Goal: Task Accomplishment & Management: Use online tool/utility

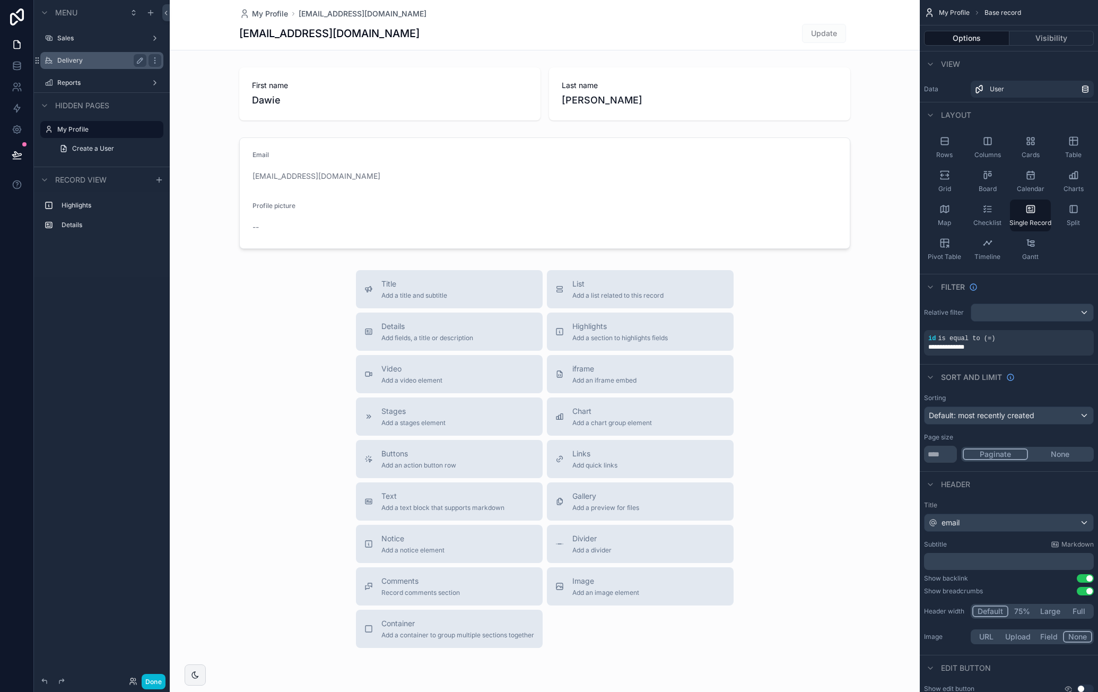
drag, startPoint x: 97, startPoint y: 62, endPoint x: 114, endPoint y: 68, distance: 17.9
click at [97, 62] on label "Delivery" at bounding box center [99, 60] width 85 height 8
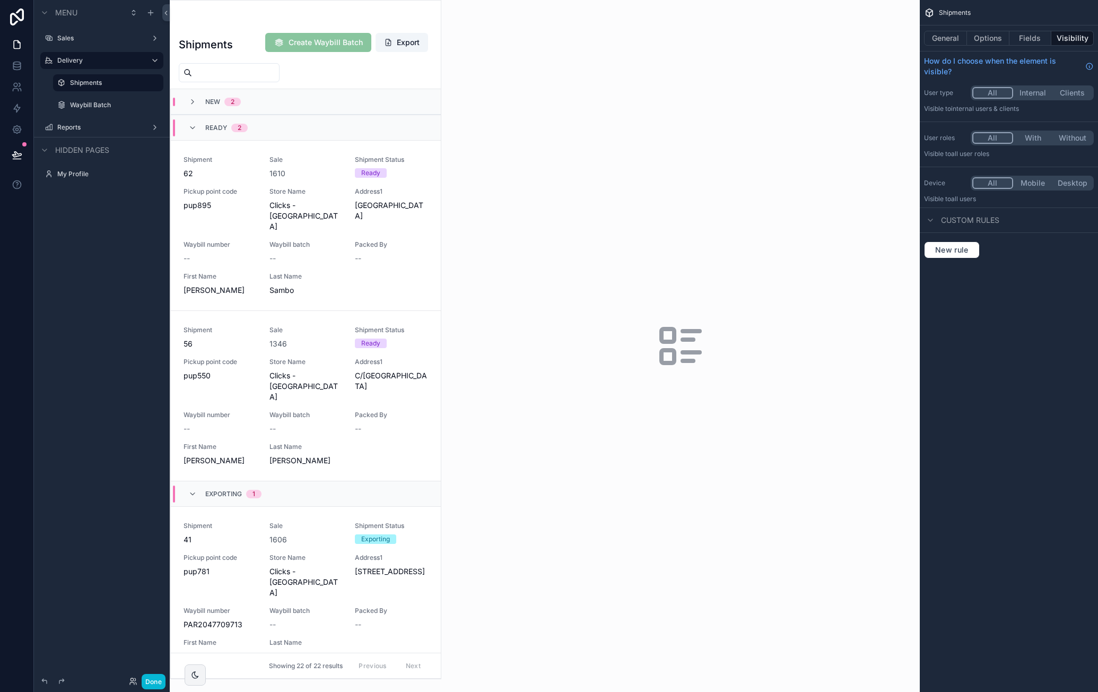
click at [321, 205] on div "scrollable content" at bounding box center [305, 340] width 271 height 678
click at [321, 187] on span "Store Name" at bounding box center [305, 191] width 73 height 8
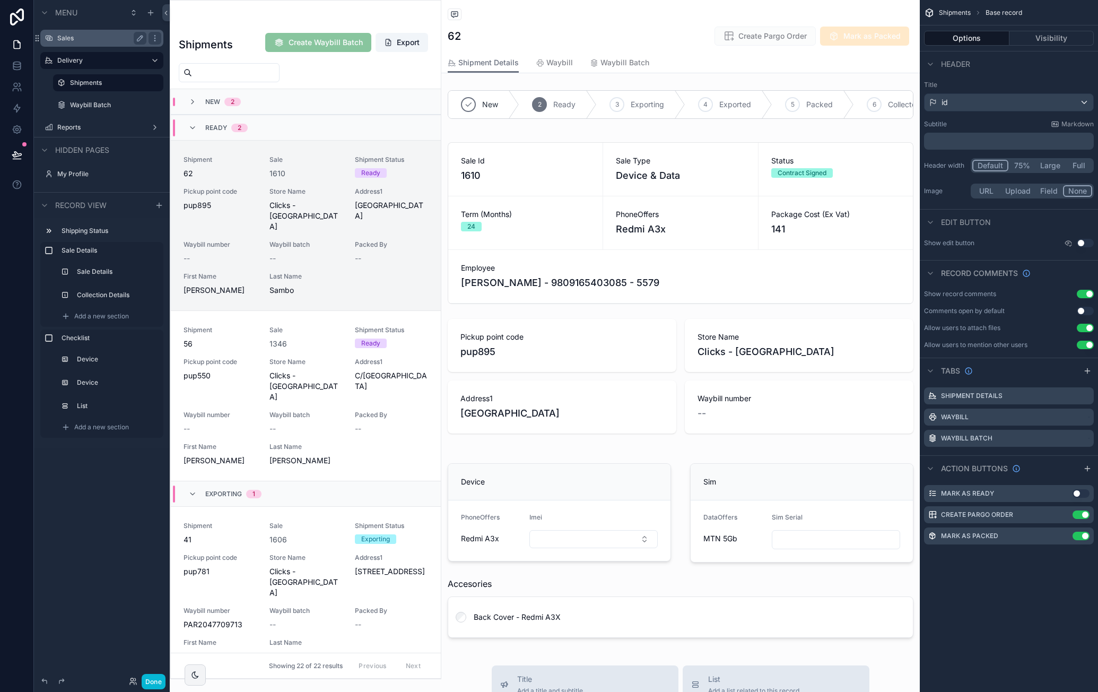
click at [87, 40] on label "Sales" at bounding box center [99, 38] width 85 height 8
click at [149, 675] on button "Done" at bounding box center [154, 681] width 24 height 15
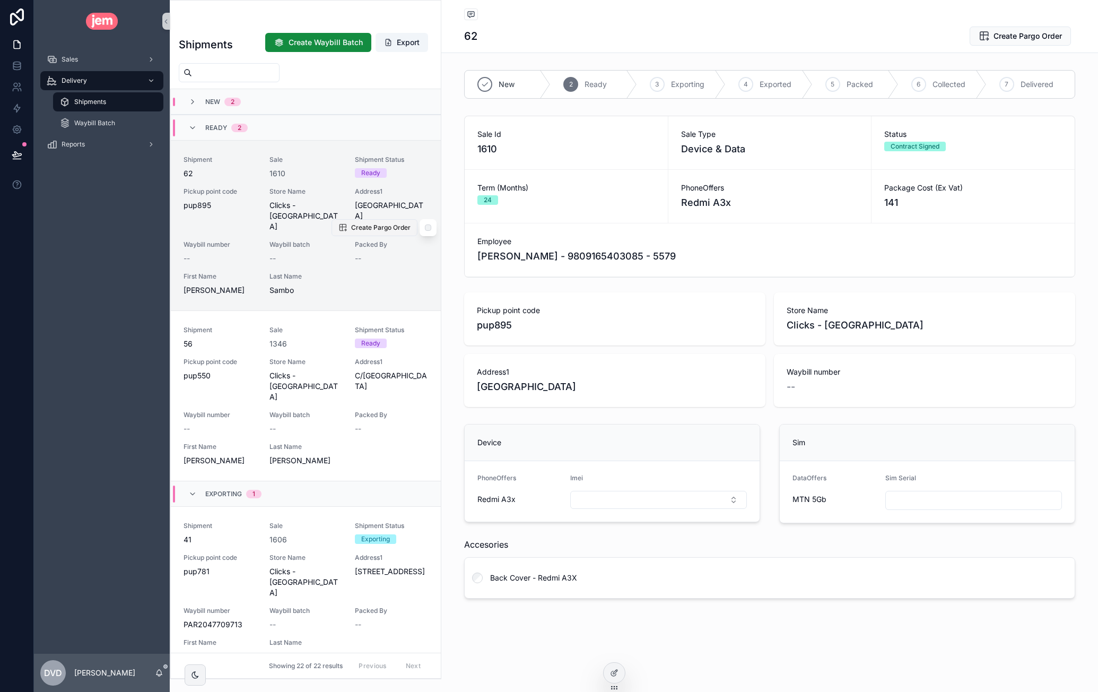
click at [358, 223] on span "Create Pargo Order" at bounding box center [380, 227] width 59 height 8
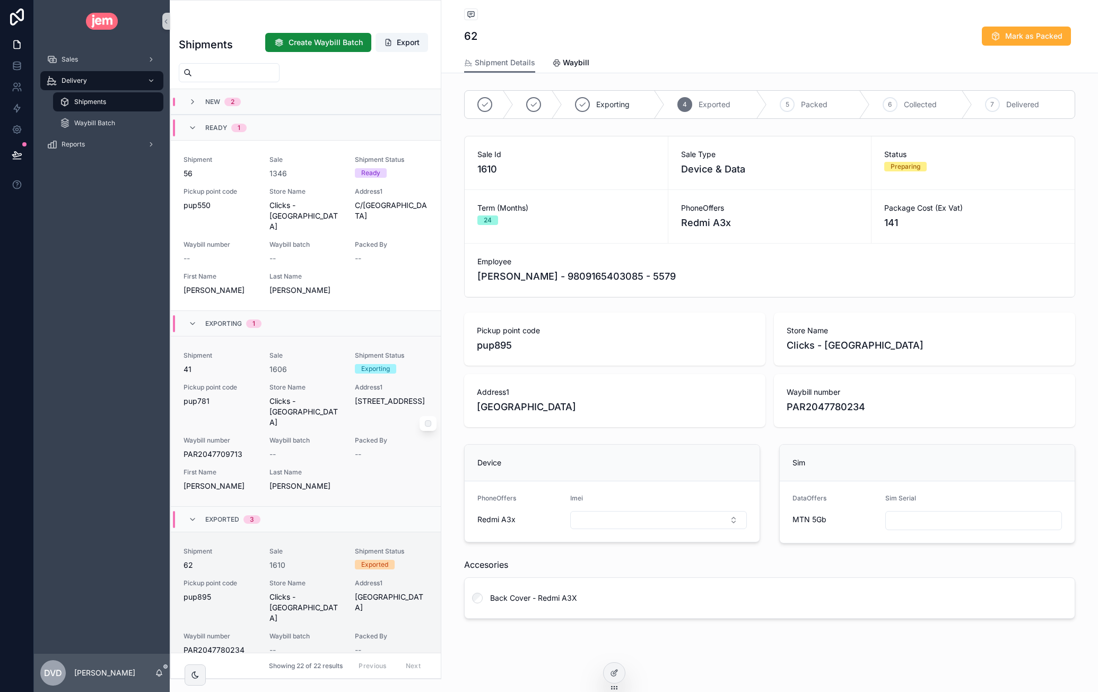
scroll to position [53, 0]
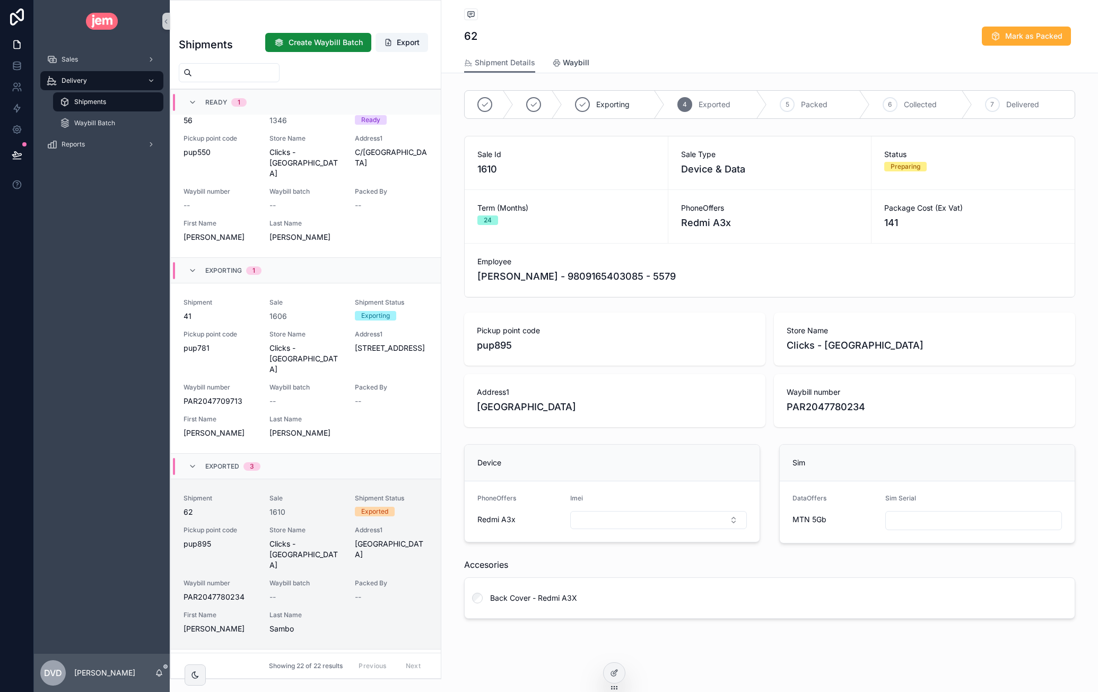
drag, startPoint x: 579, startPoint y: 64, endPoint x: 674, endPoint y: 65, distance: 94.4
click at [579, 64] on span "Waybill" at bounding box center [576, 62] width 27 height 11
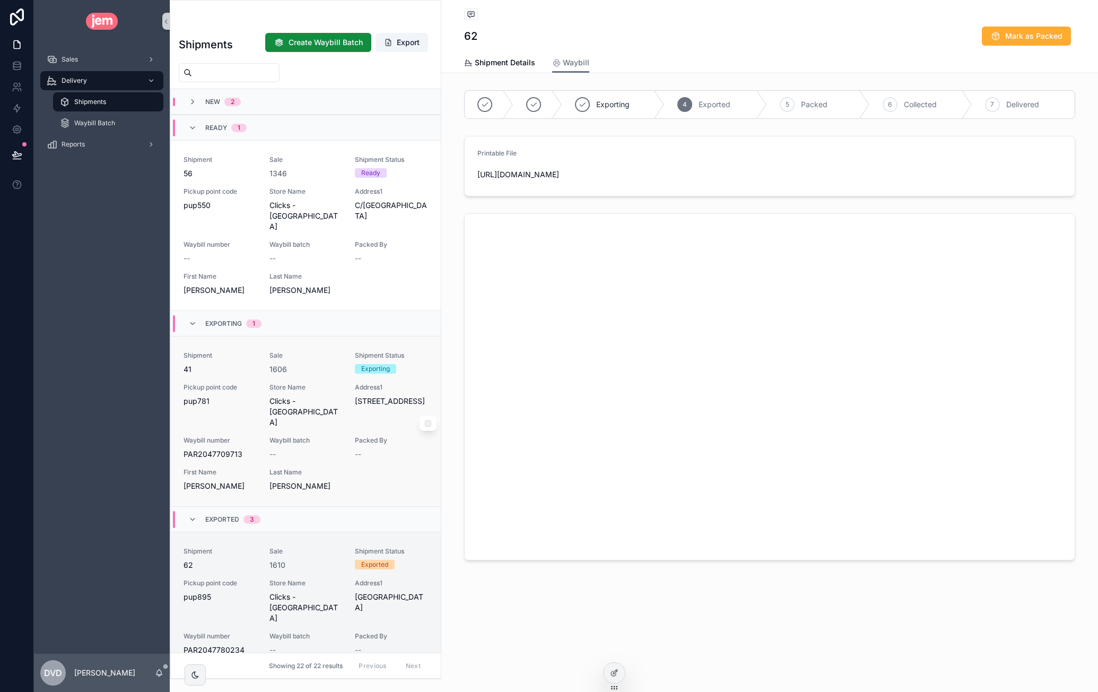
click at [316, 383] on span "Store Name" at bounding box center [305, 387] width 73 height 8
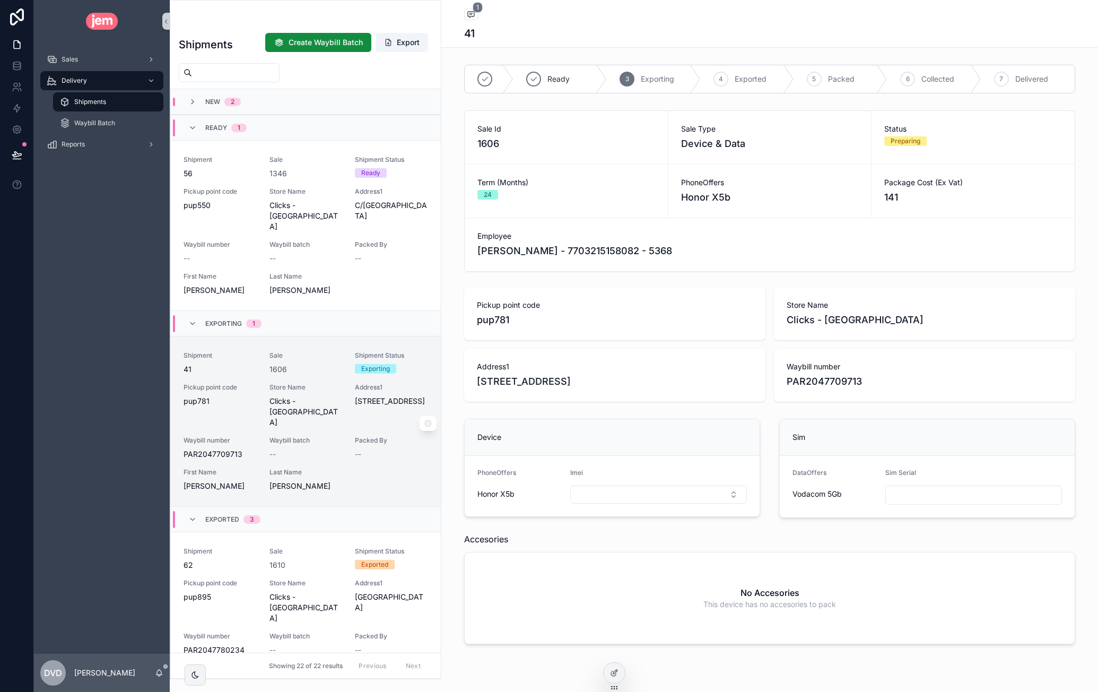
click at [321, 402] on span "Clicks - Phoenix" at bounding box center [305, 412] width 73 height 32
click at [336, 372] on div "1606" at bounding box center [305, 369] width 73 height 11
click at [333, 481] on span "PAUL" at bounding box center [305, 486] width 73 height 11
click at [314, 372] on div "1606" at bounding box center [305, 369] width 73 height 11
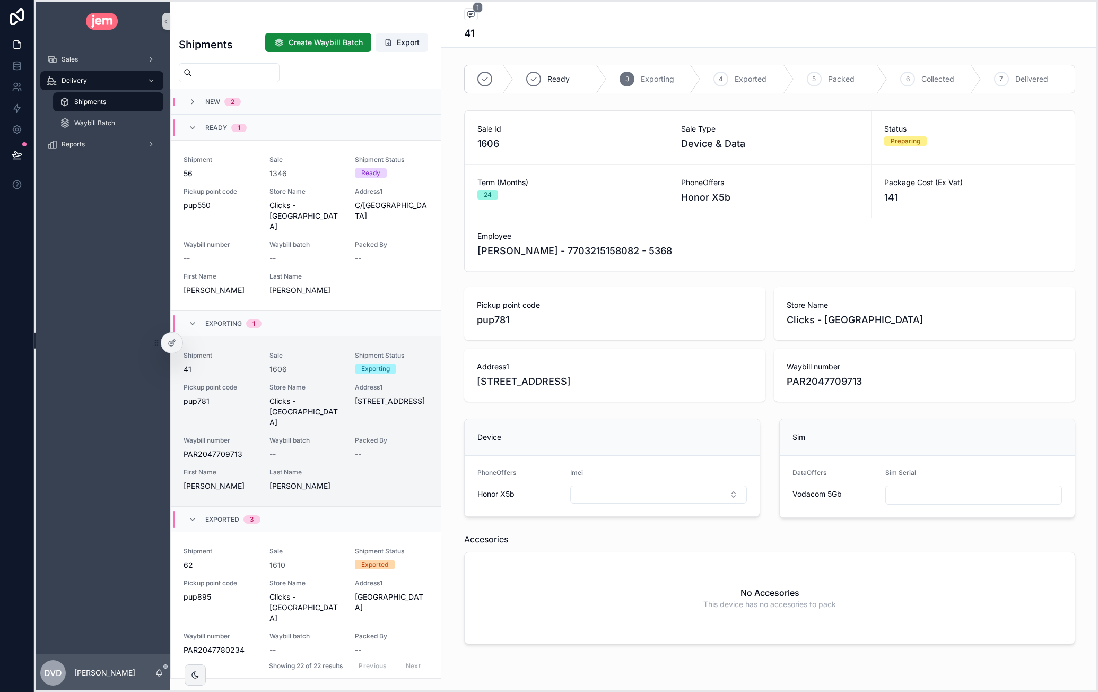
drag, startPoint x: 617, startPoint y: 686, endPoint x: 167, endPoint y: 356, distance: 558.7
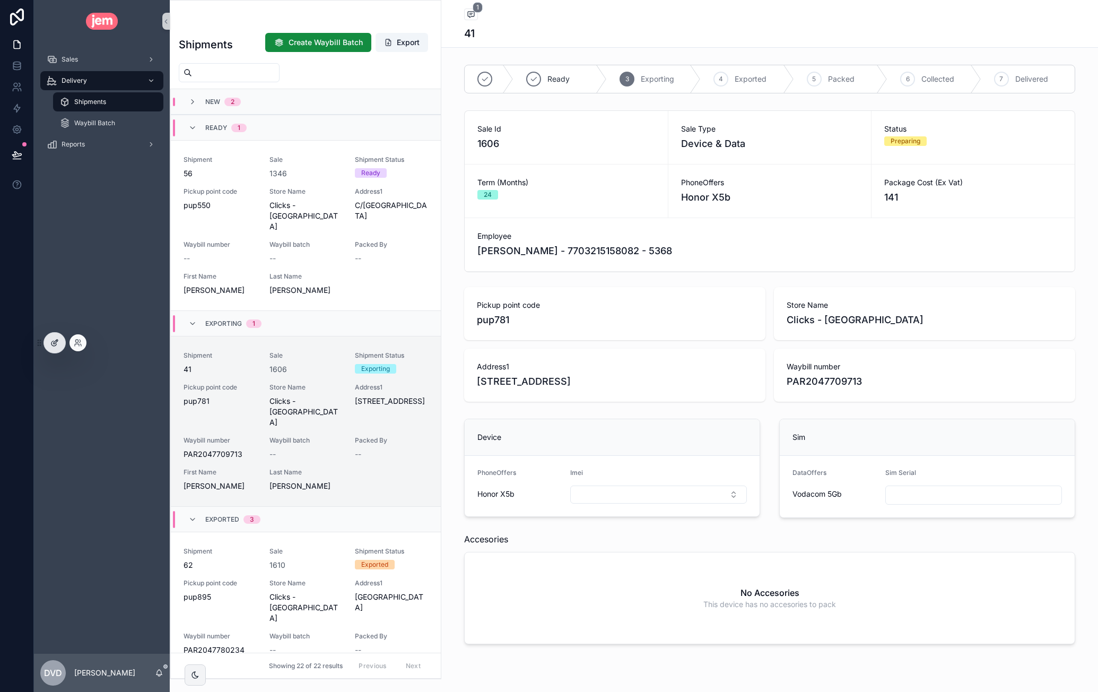
click at [54, 342] on icon at bounding box center [54, 342] width 8 height 8
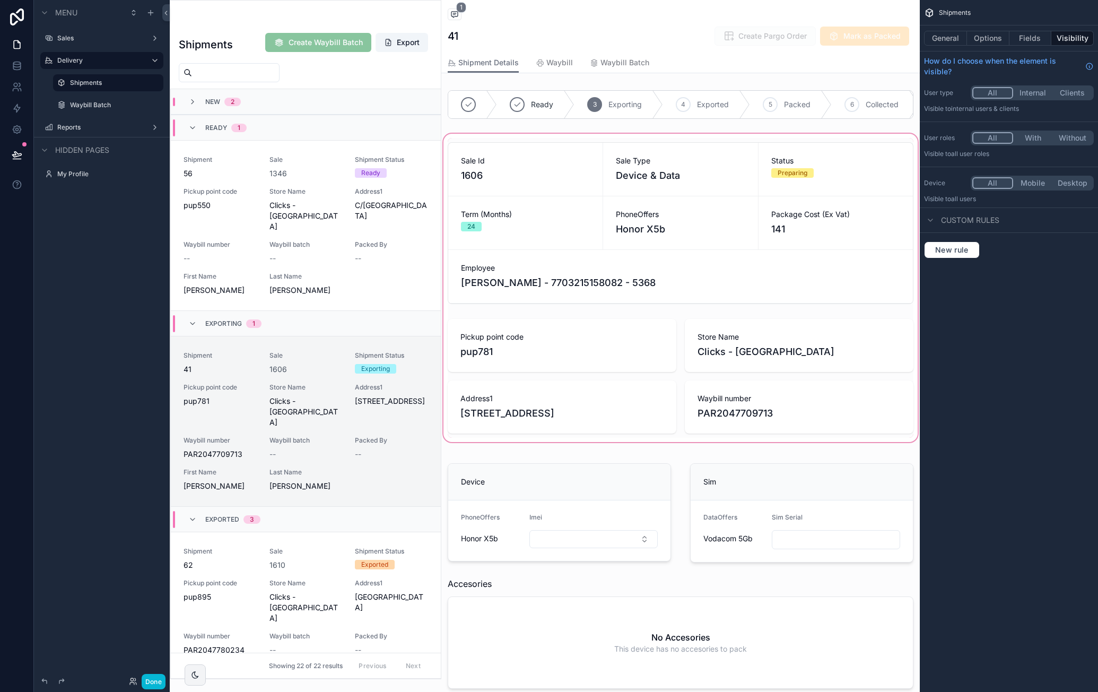
scroll to position [246, 0]
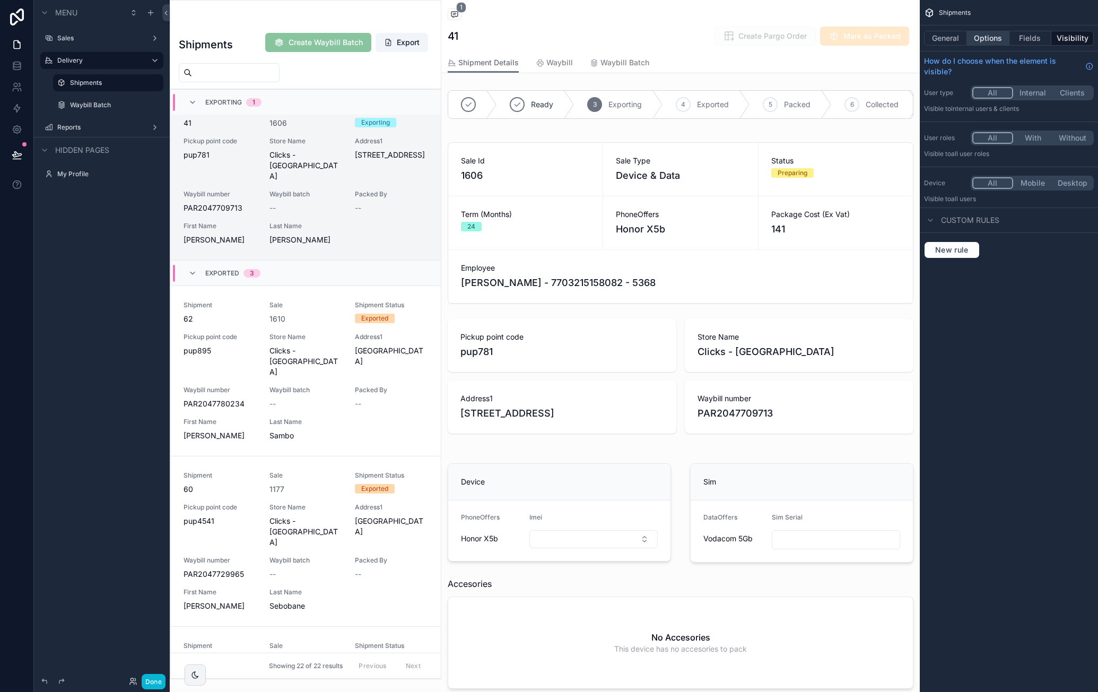
click at [989, 39] on button "Options" at bounding box center [988, 38] width 42 height 15
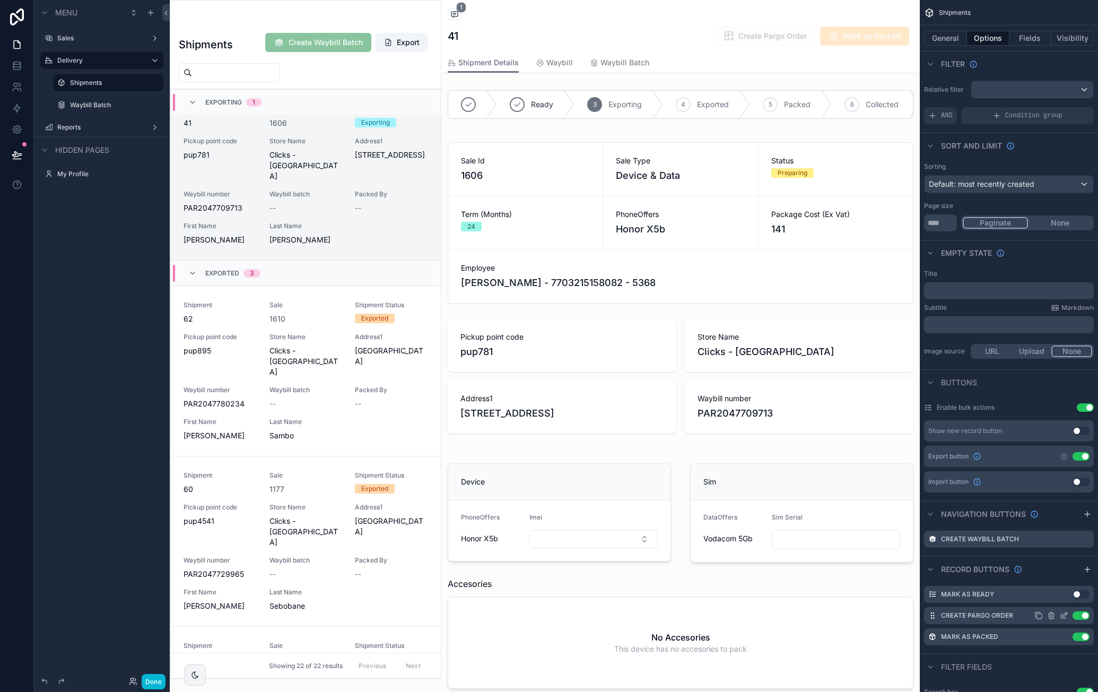
click at [1064, 615] on icon "scrollable content" at bounding box center [1065, 614] width 4 height 4
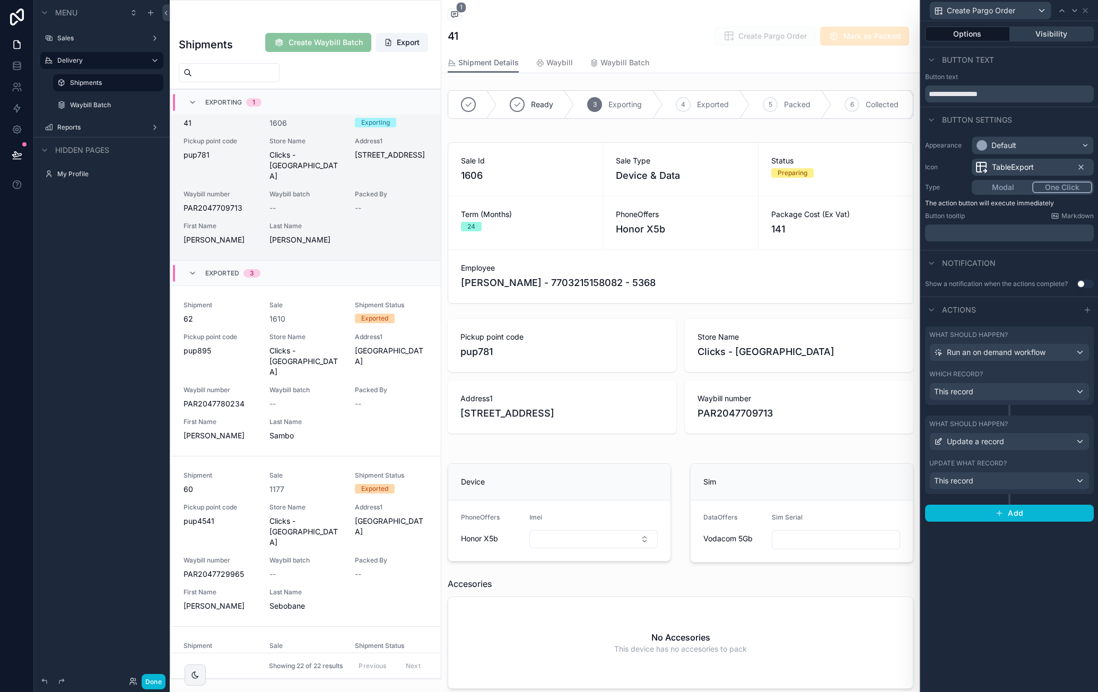
click at [1048, 37] on button "Visibility" at bounding box center [1052, 34] width 84 height 15
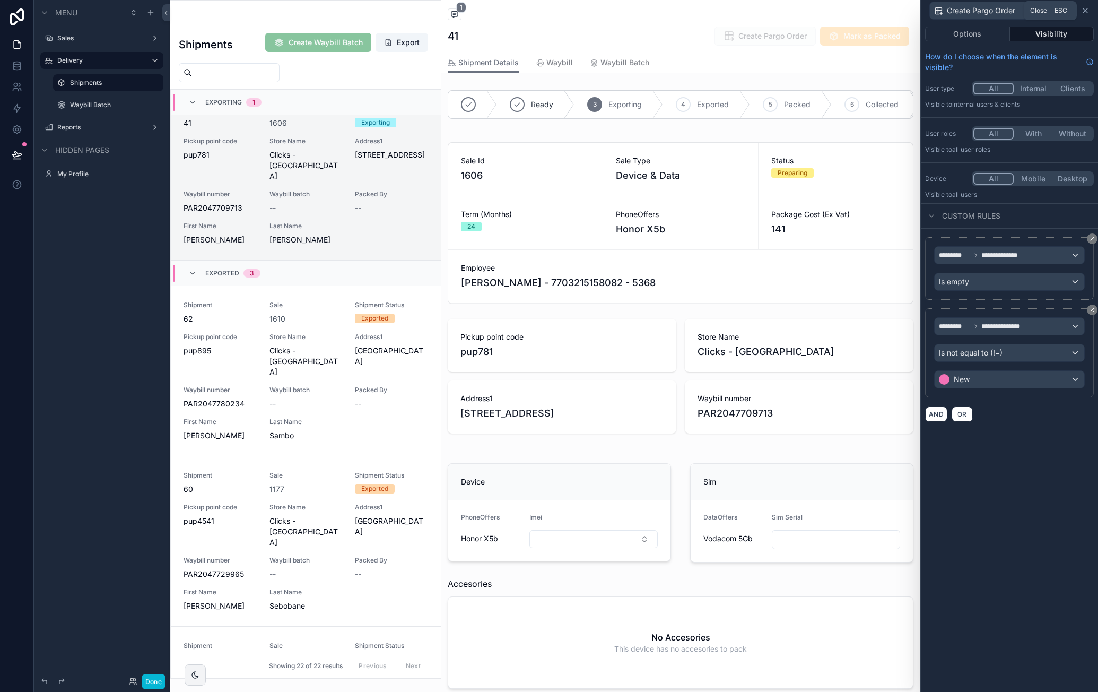
click at [1089, 12] on icon at bounding box center [1085, 10] width 8 height 8
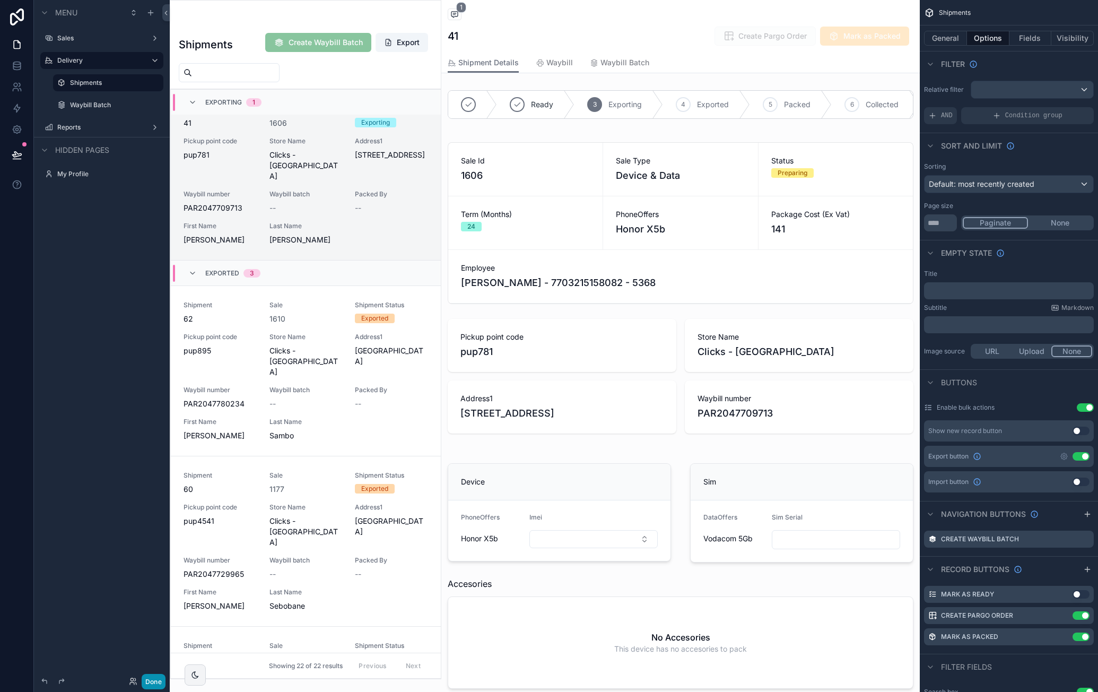
click at [157, 683] on button "Done" at bounding box center [154, 681] width 24 height 15
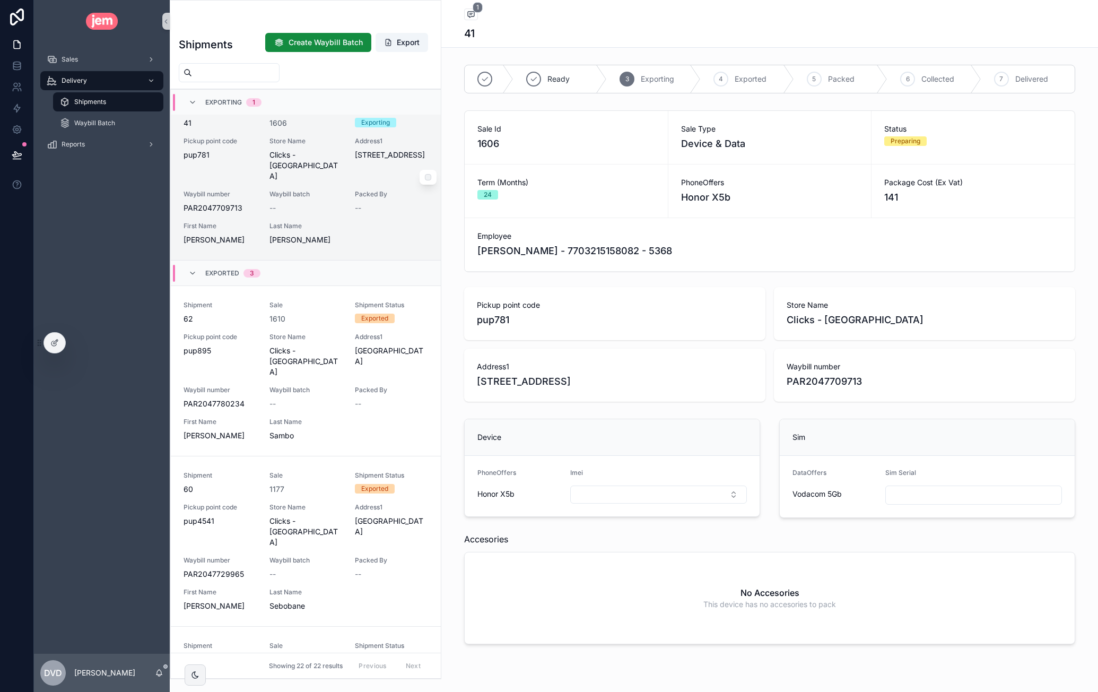
click at [314, 203] on div "--" at bounding box center [305, 208] width 73 height 11
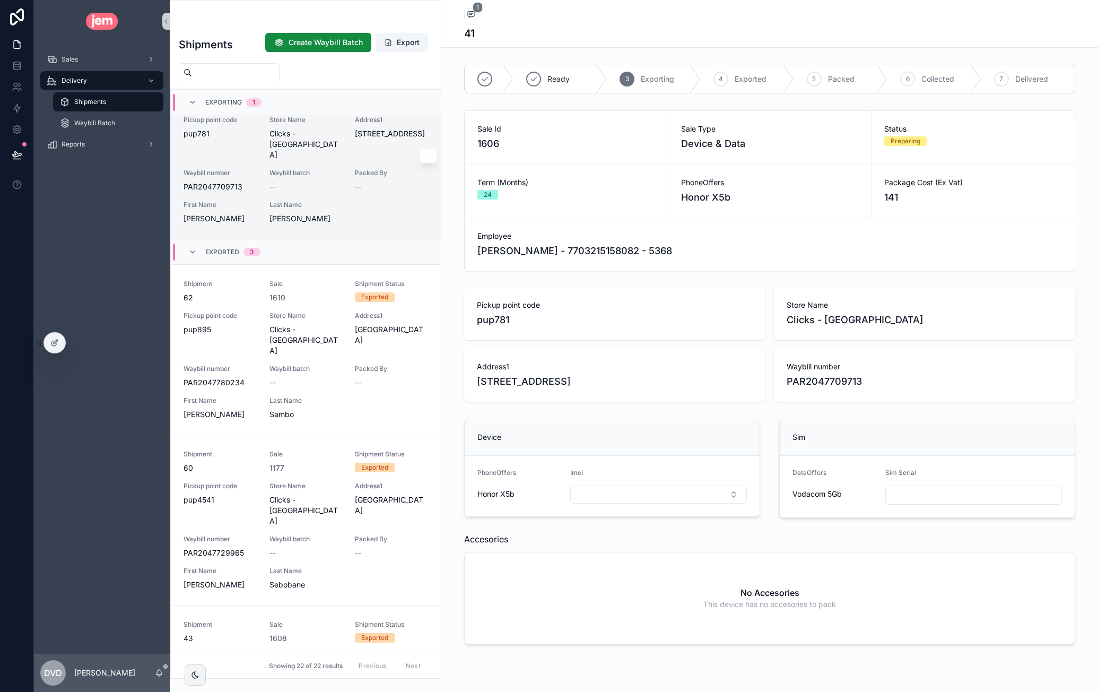
scroll to position [108, 0]
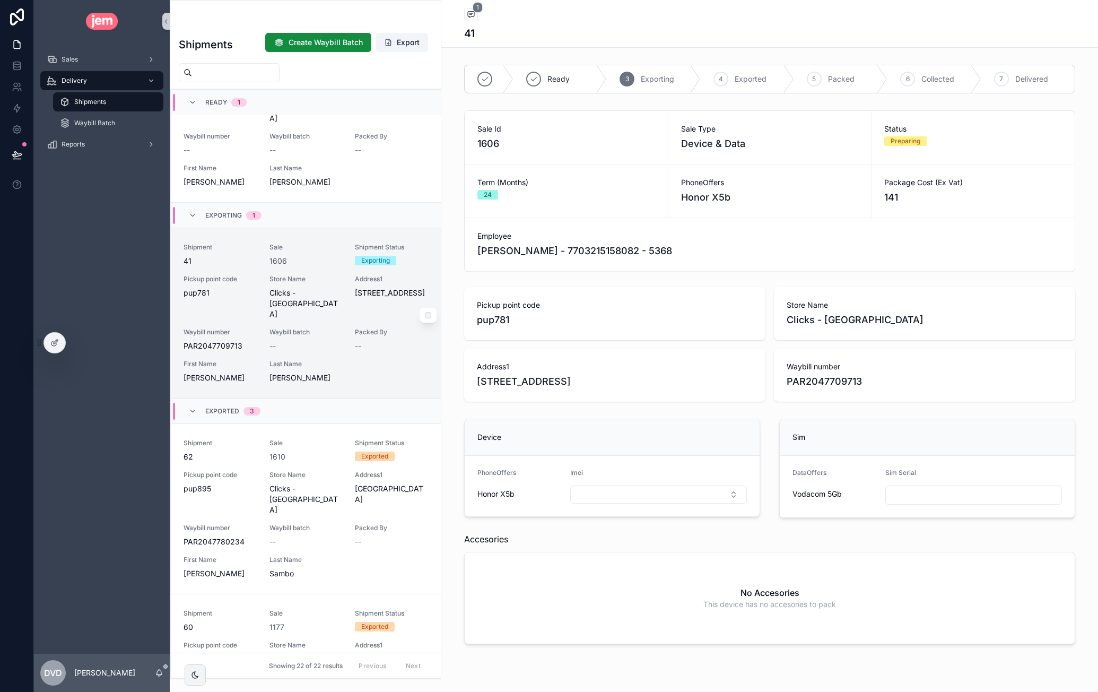
click at [327, 328] on span "Waybill batch" at bounding box center [305, 332] width 73 height 8
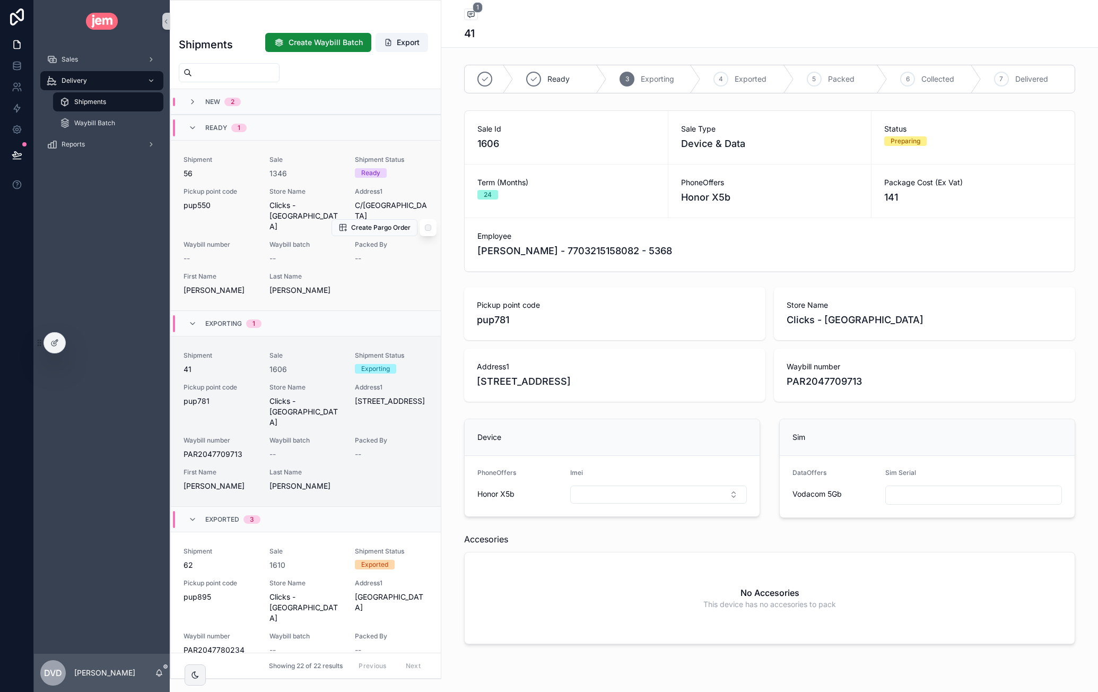
click at [281, 200] on span "Clicks - Long Beach Mall" at bounding box center [305, 216] width 73 height 32
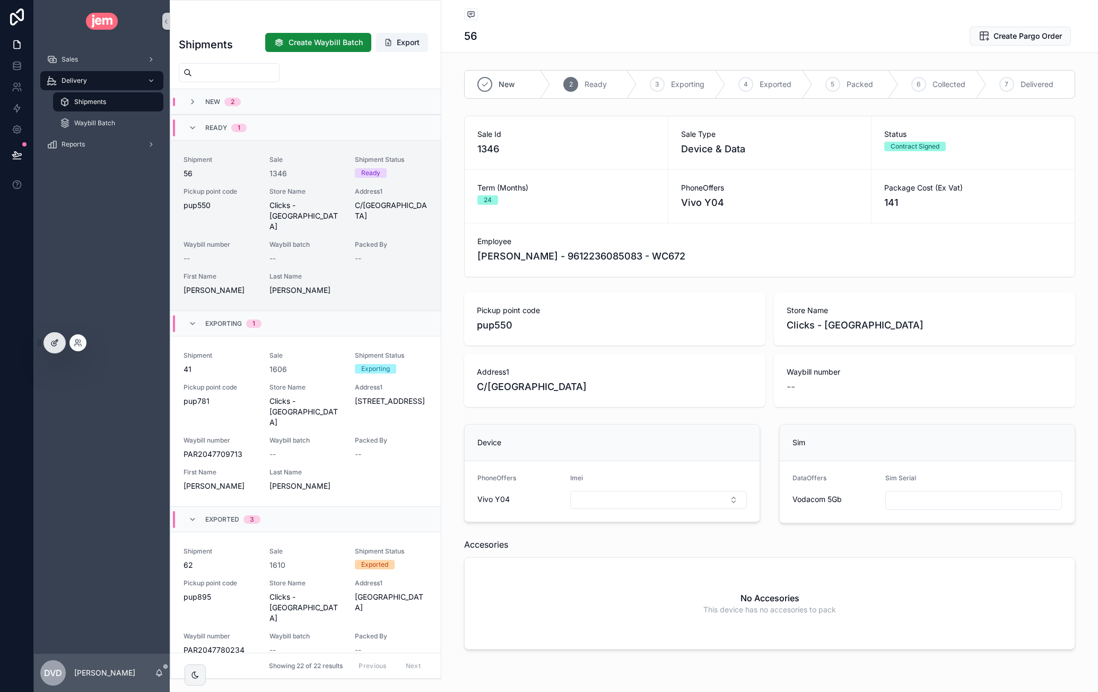
click at [51, 342] on icon at bounding box center [54, 342] width 8 height 8
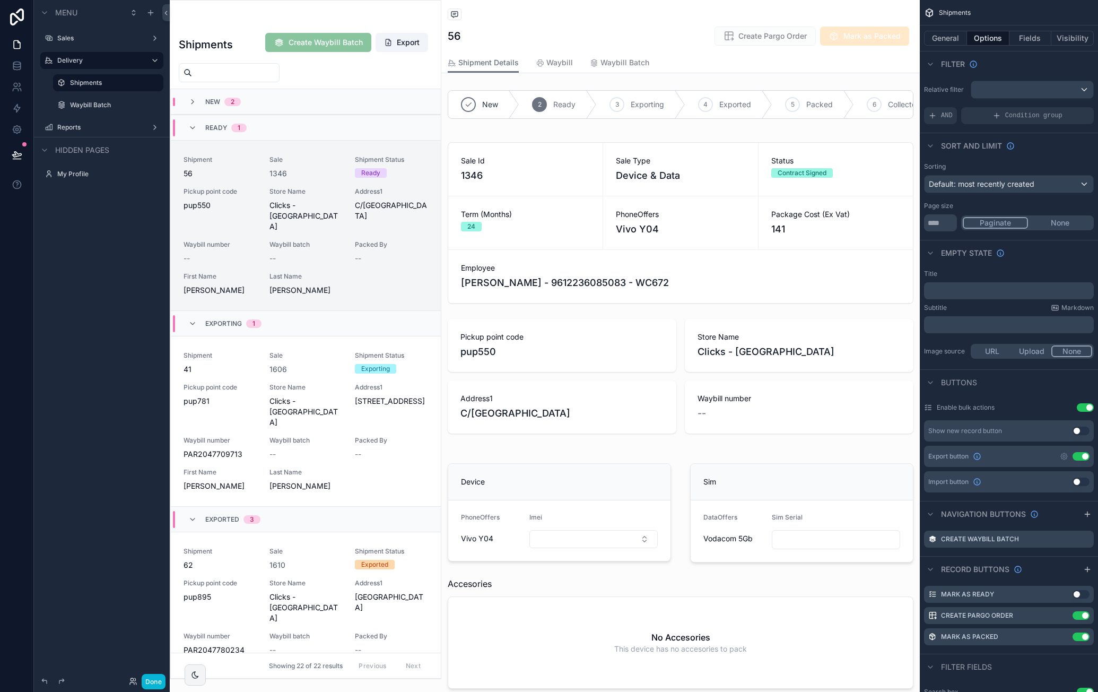
scroll to position [51, 0]
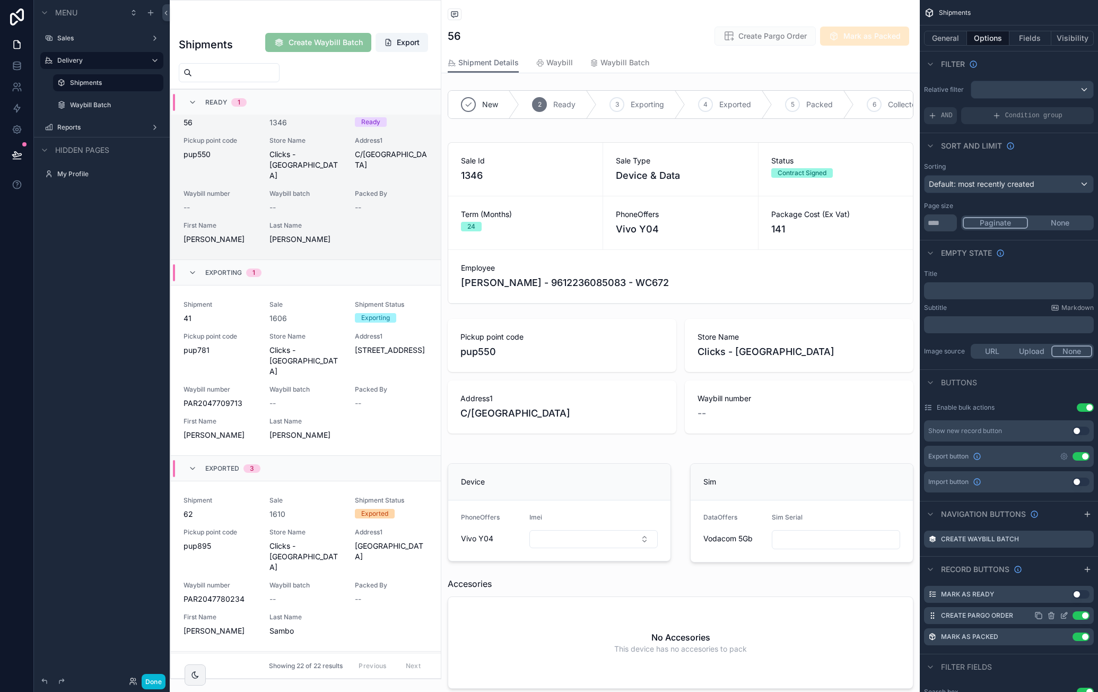
click at [967, 615] on label "Create Pargo Order" at bounding box center [977, 615] width 72 height 8
click at [1066, 613] on icon "scrollable content" at bounding box center [1066, 613] width 1 height 1
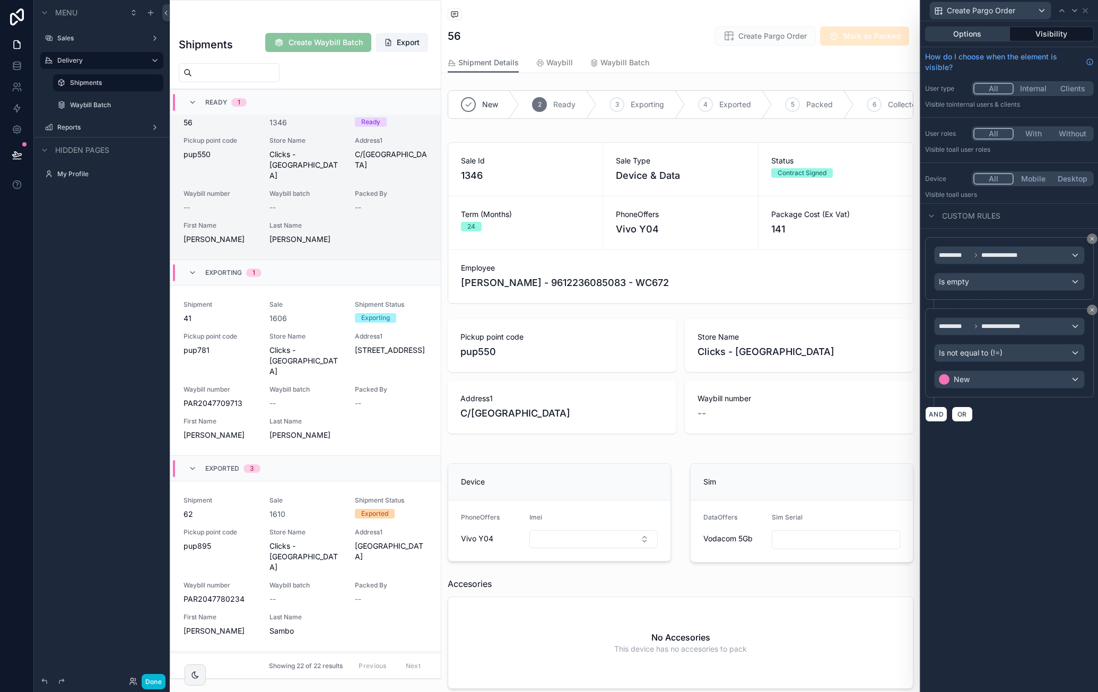
click at [983, 31] on button "Options" at bounding box center [967, 34] width 85 height 15
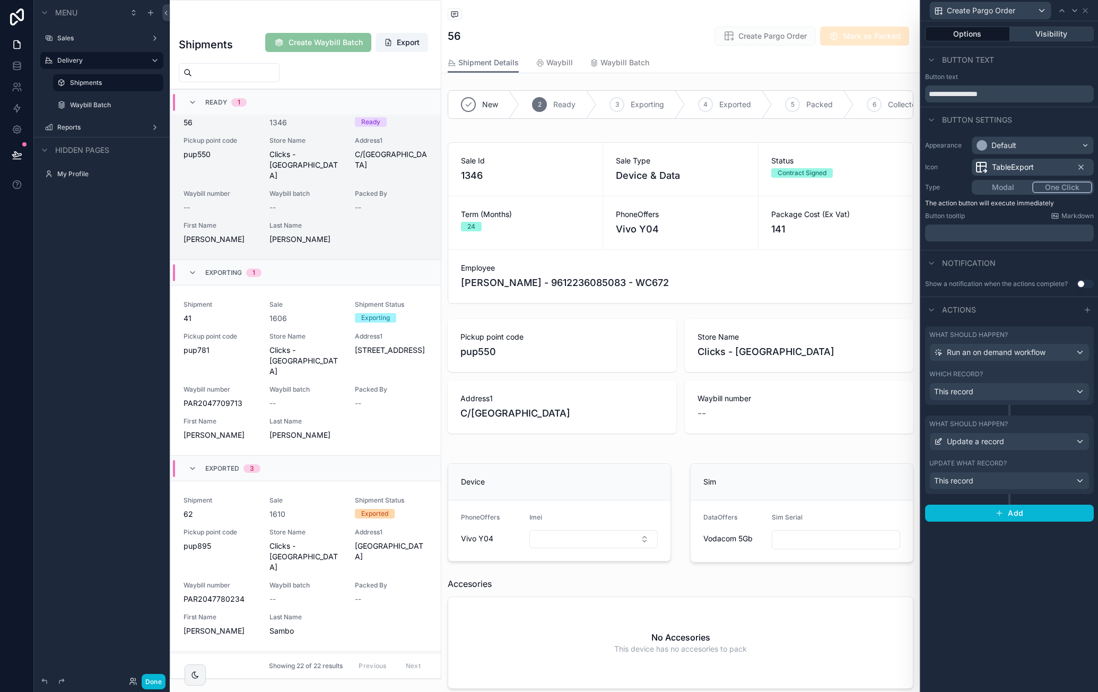
click at [1044, 38] on button "Visibility" at bounding box center [1052, 34] width 84 height 15
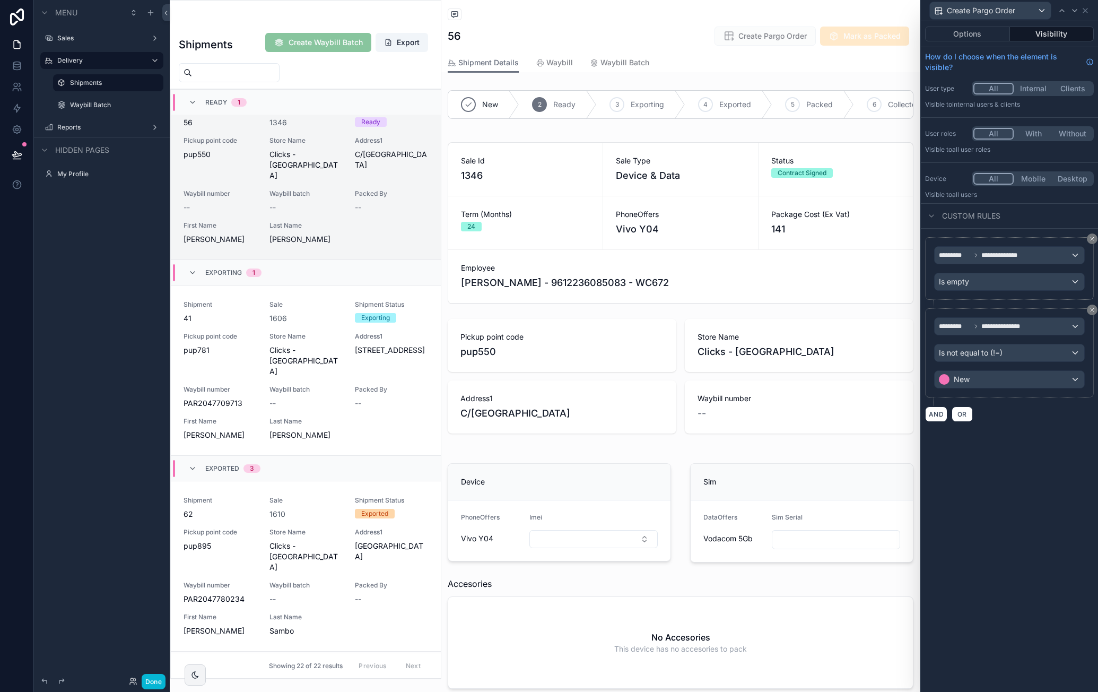
click at [1026, 457] on div "**********" at bounding box center [1009, 356] width 177 height 671
click at [300, 342] on div "scrollable content" at bounding box center [305, 340] width 271 height 678
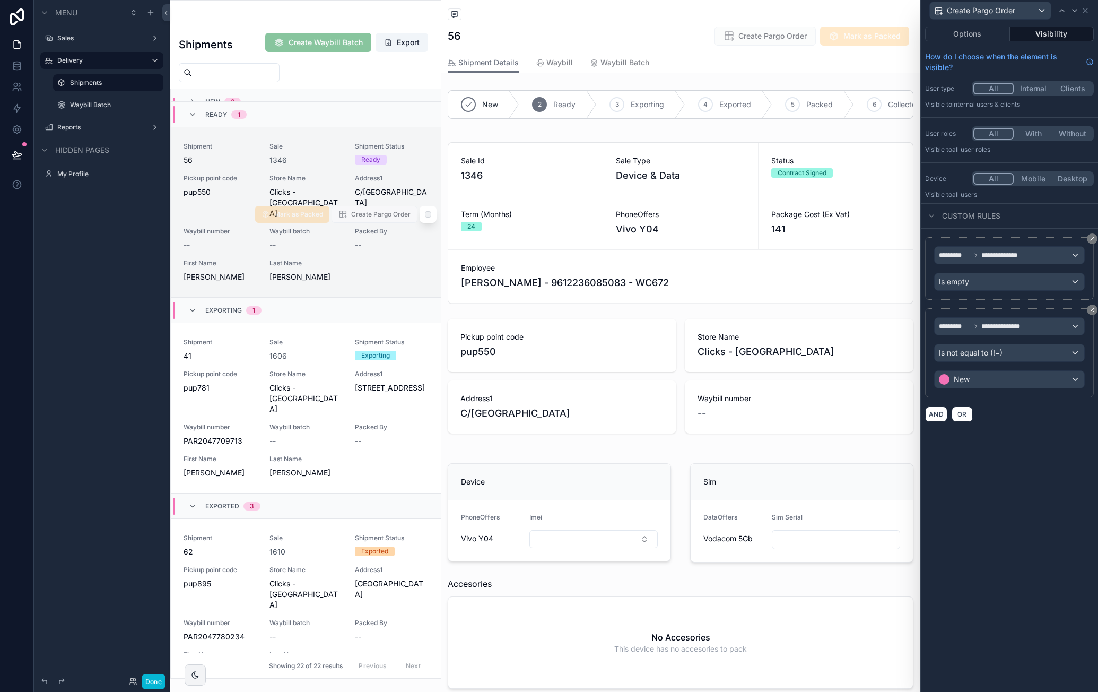
scroll to position [0, 0]
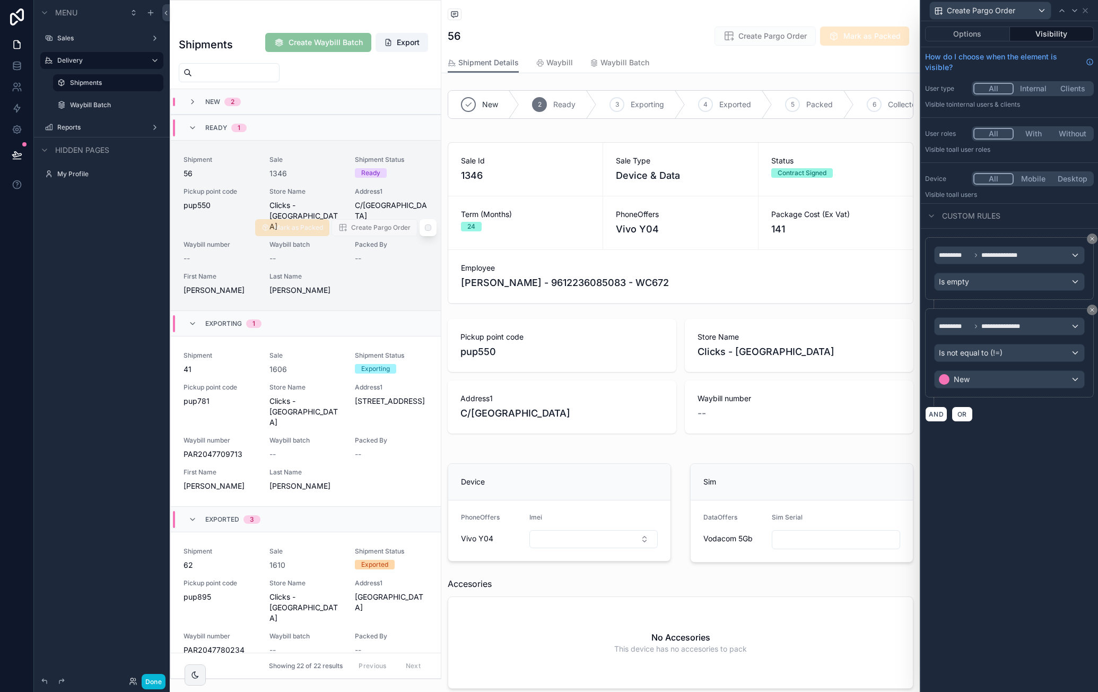
click at [326, 276] on span "Last Name" at bounding box center [305, 276] width 73 height 8
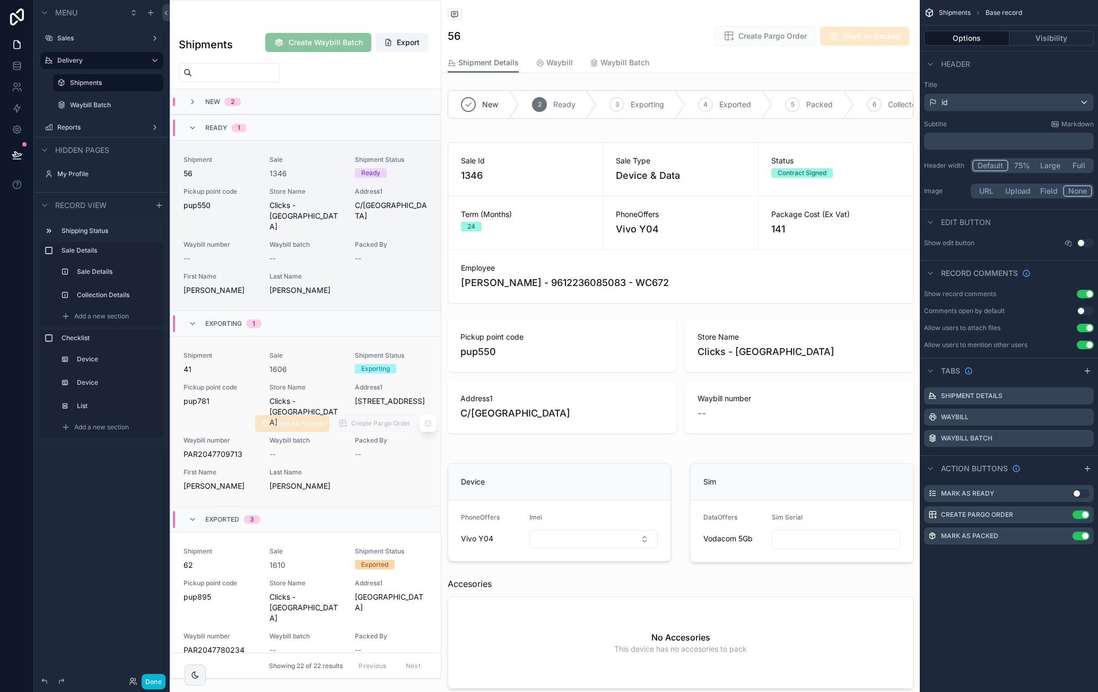
click at [315, 369] on div "1606" at bounding box center [305, 369] width 73 height 11
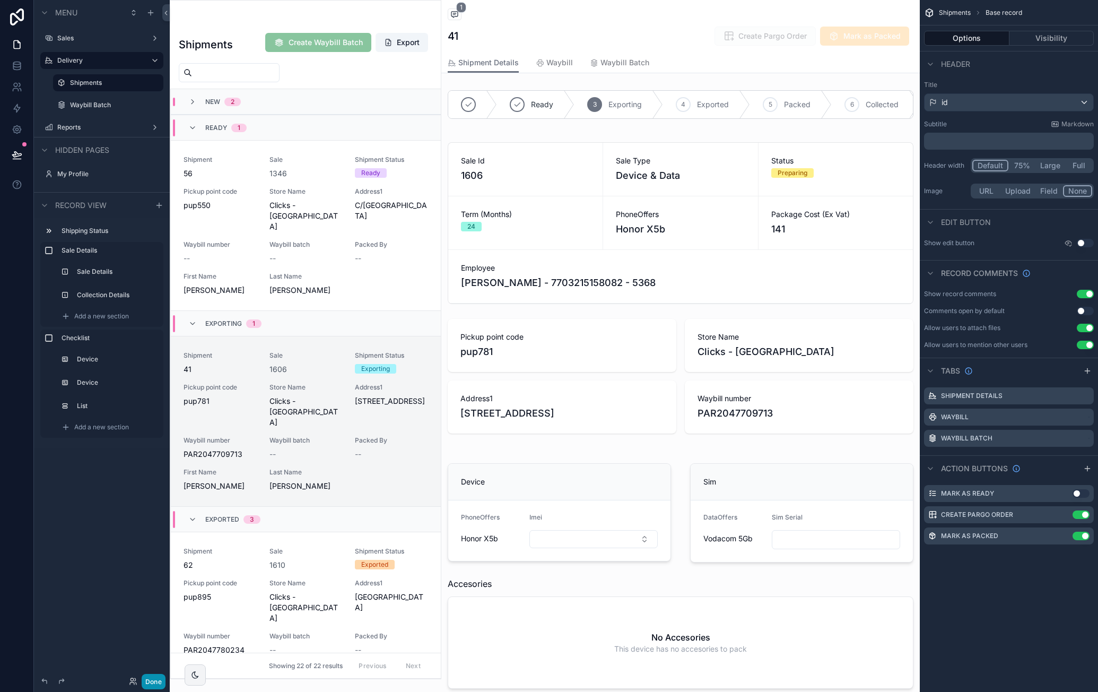
click at [151, 676] on button "Done" at bounding box center [154, 681] width 24 height 15
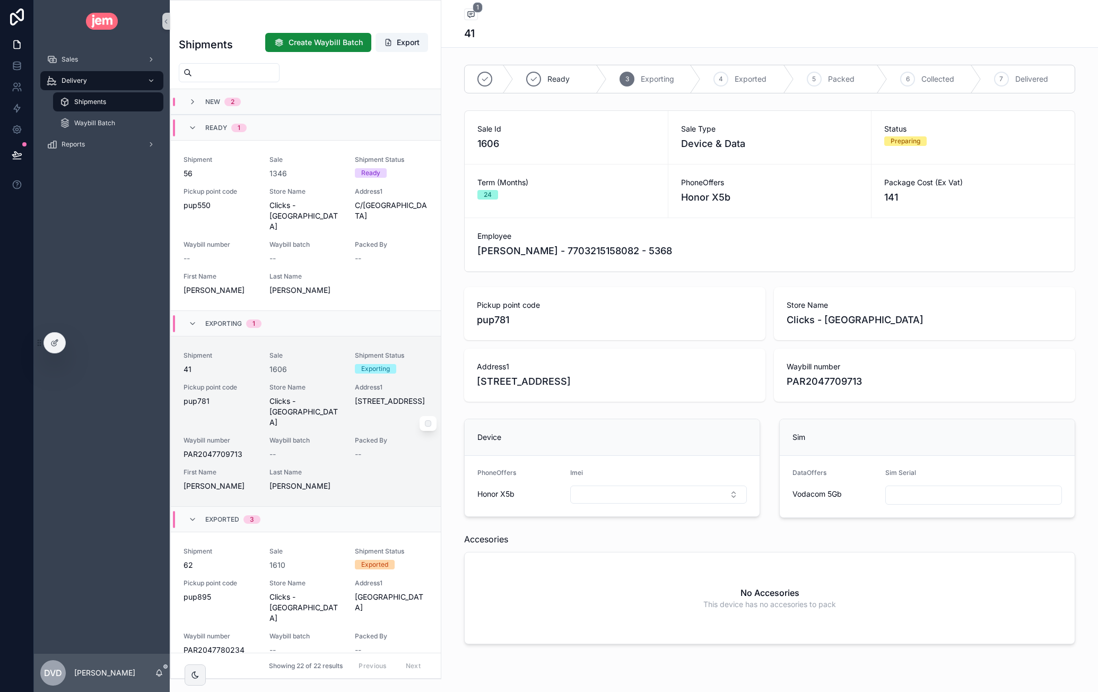
click at [238, 388] on span "Pickup point code" at bounding box center [220, 387] width 73 height 8
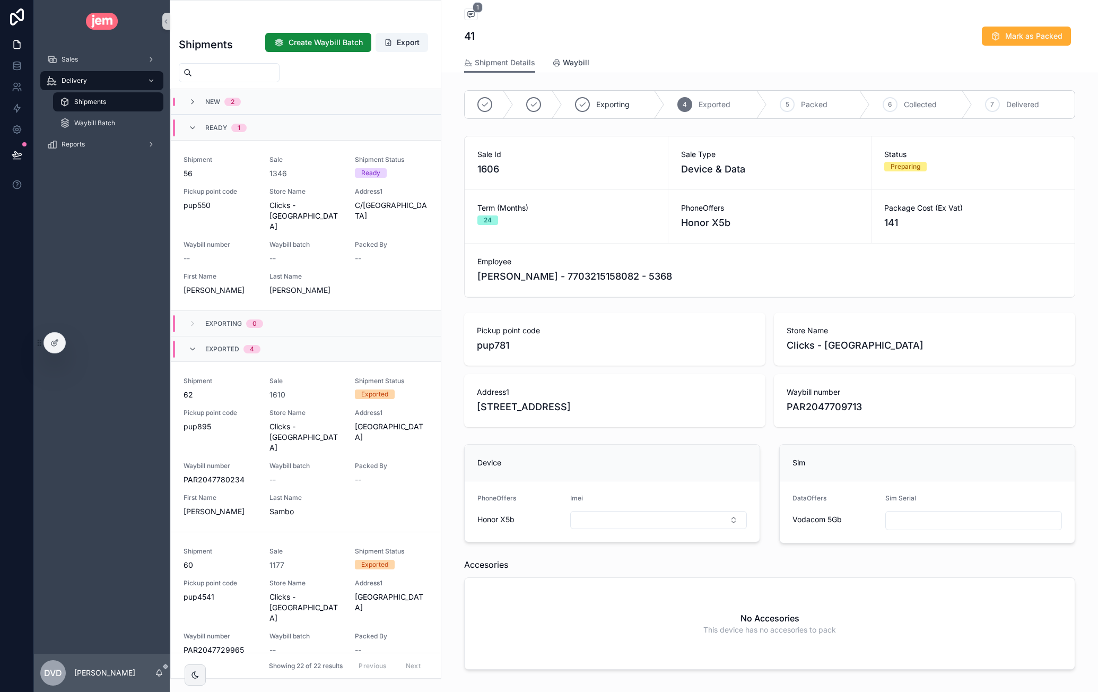
click at [577, 61] on span "Waybill" at bounding box center [576, 62] width 27 height 11
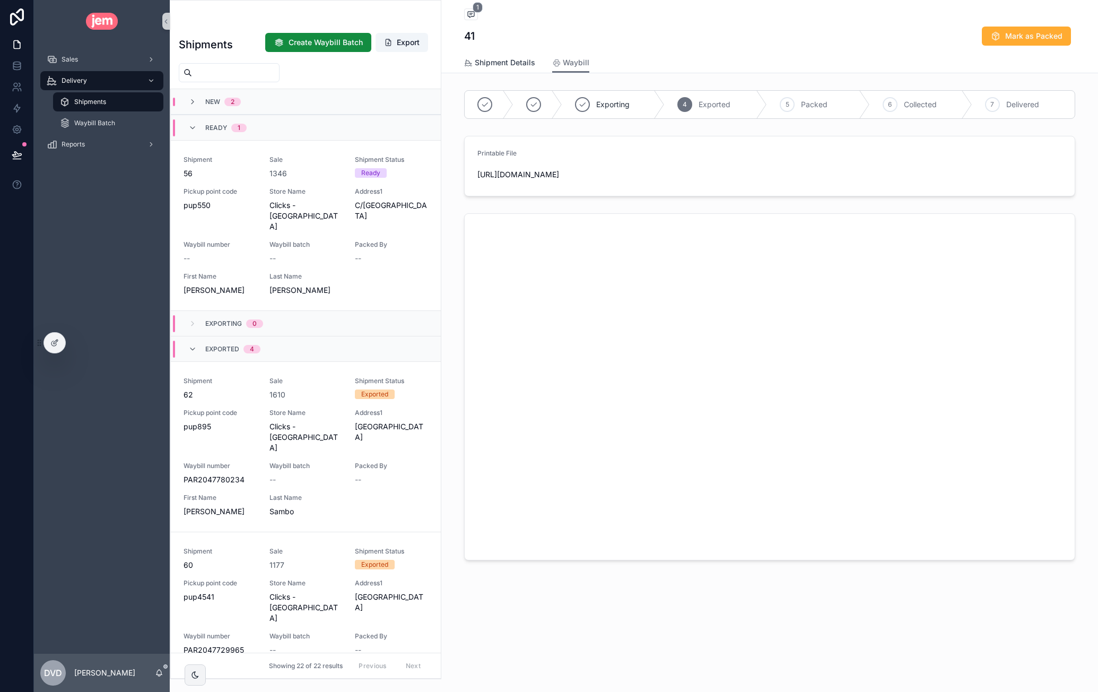
click at [498, 66] on span "Shipment Details" at bounding box center [505, 62] width 60 height 11
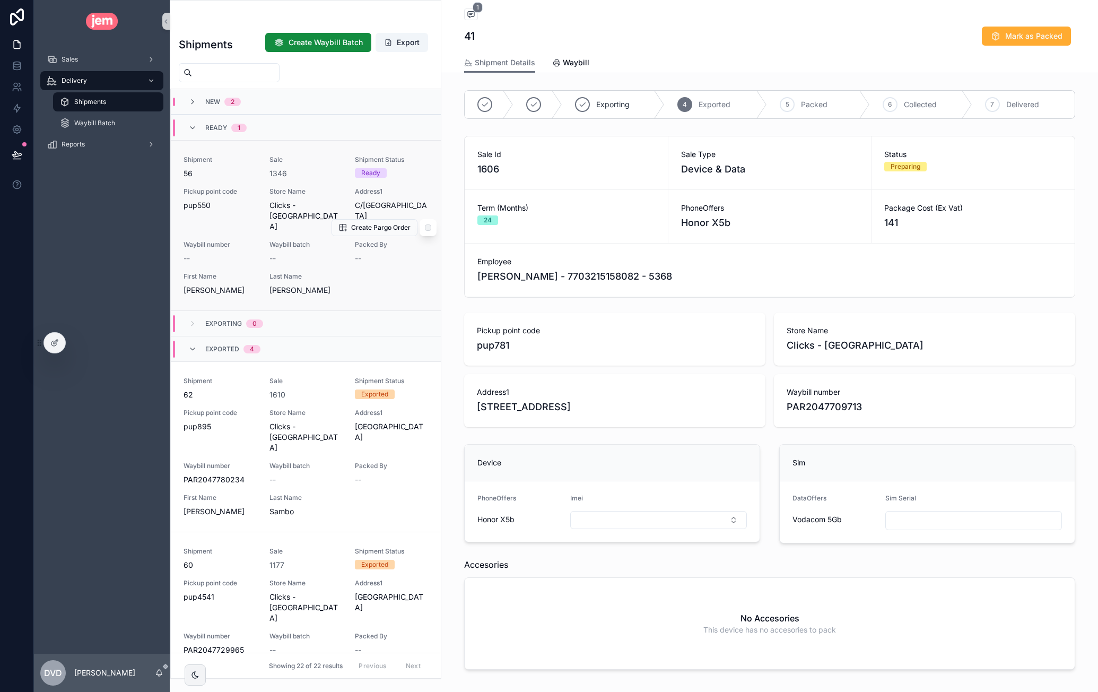
click at [231, 168] on span "56" at bounding box center [220, 173] width 73 height 11
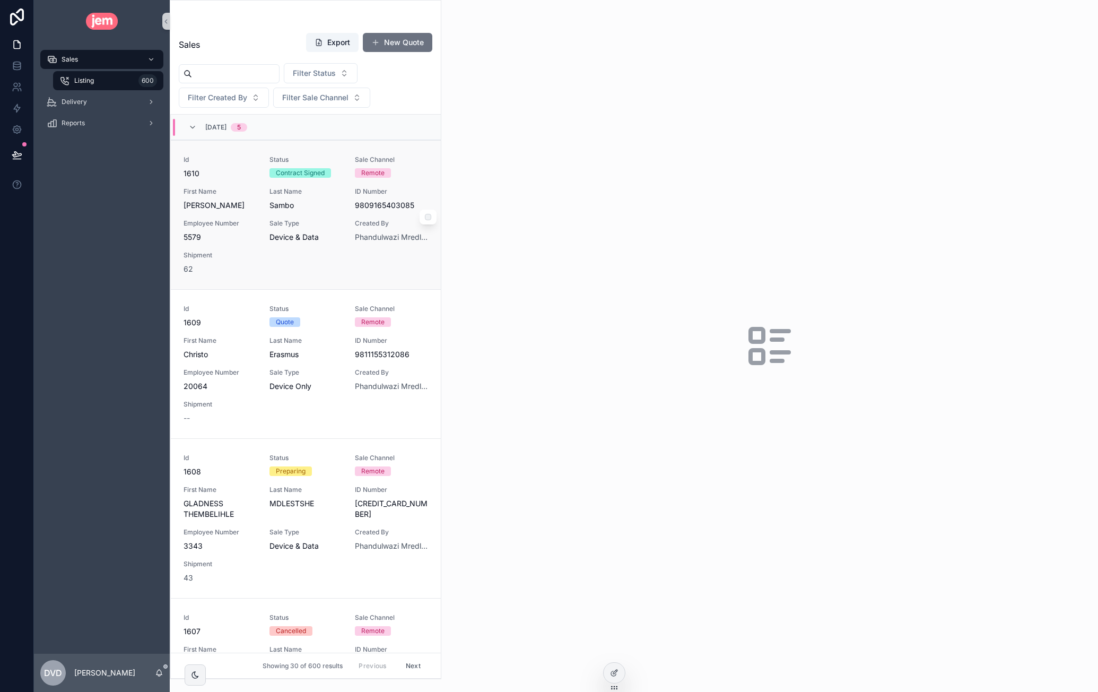
click at [256, 198] on div "Id 1610 Status Contract Signed Sale Channel Remote First Name [PERSON_NAME] Las…" at bounding box center [306, 214] width 245 height 119
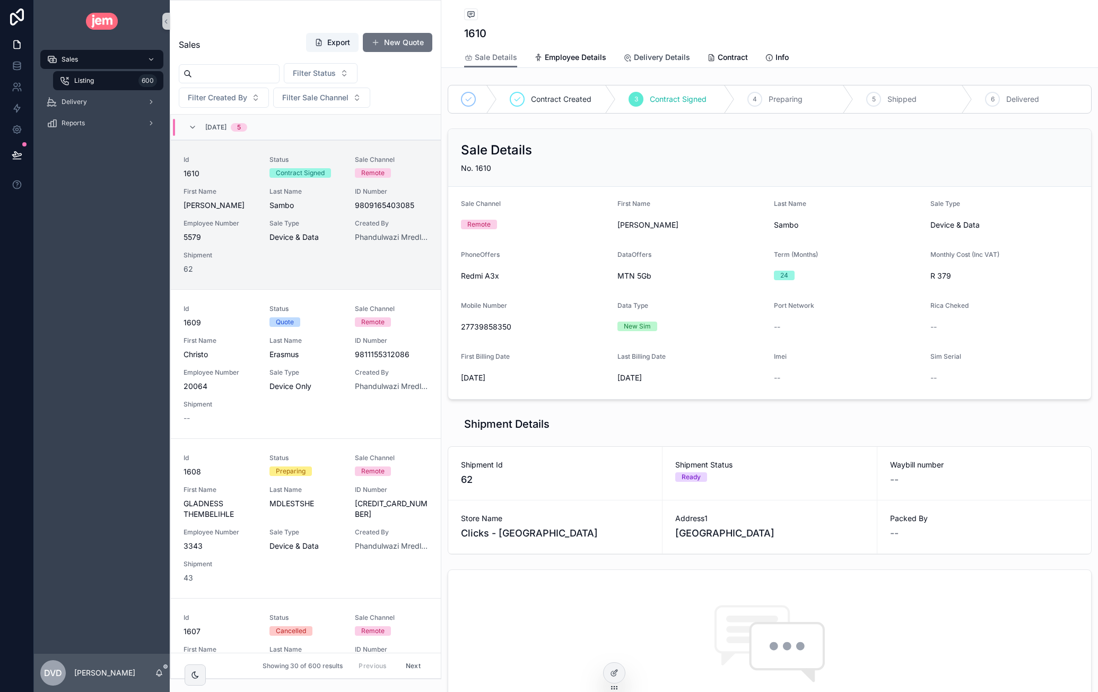
click at [667, 60] on span "Delivery Details" at bounding box center [662, 57] width 56 height 11
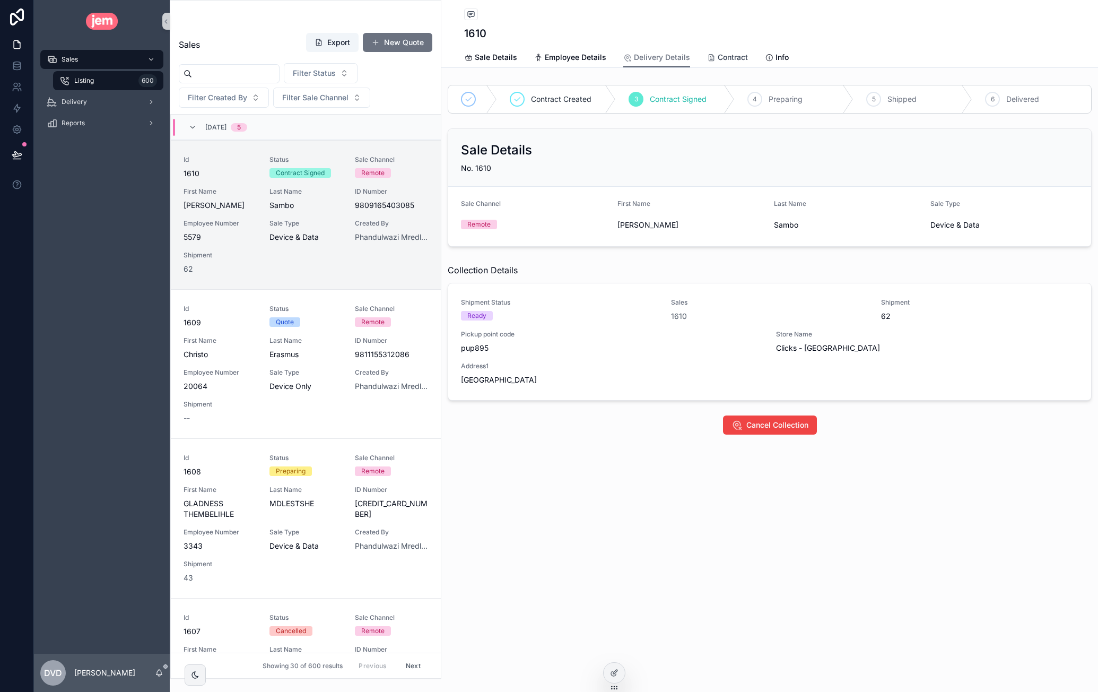
click at [725, 56] on span "Contract" at bounding box center [733, 57] width 30 height 11
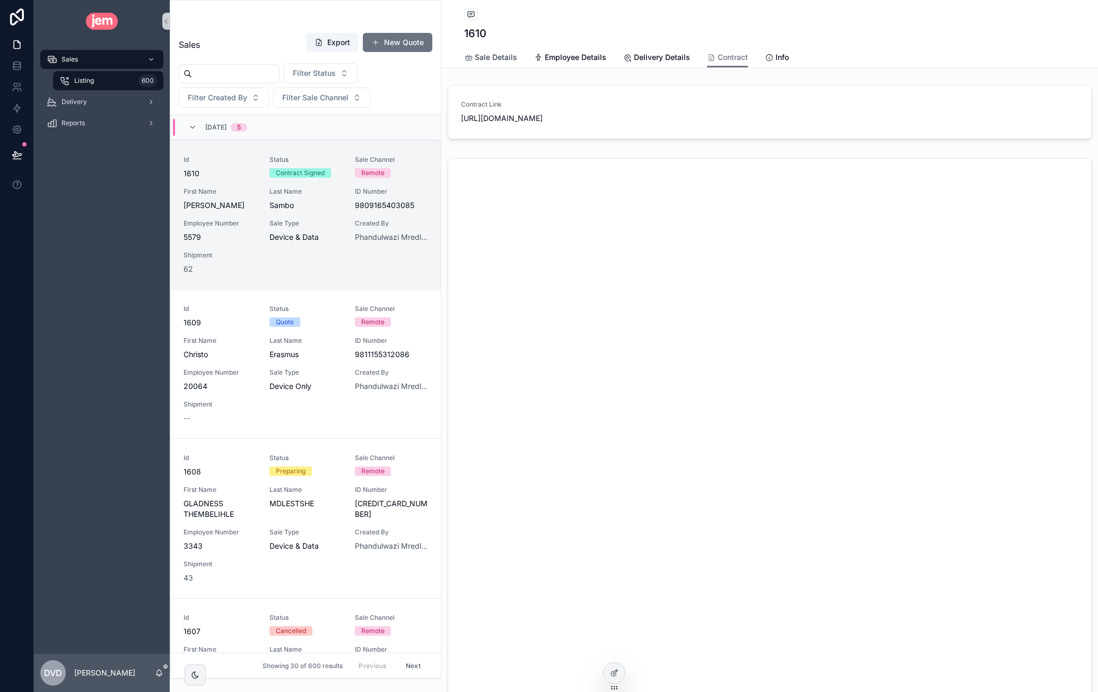
click at [507, 64] on link "Sale Details" at bounding box center [490, 58] width 53 height 21
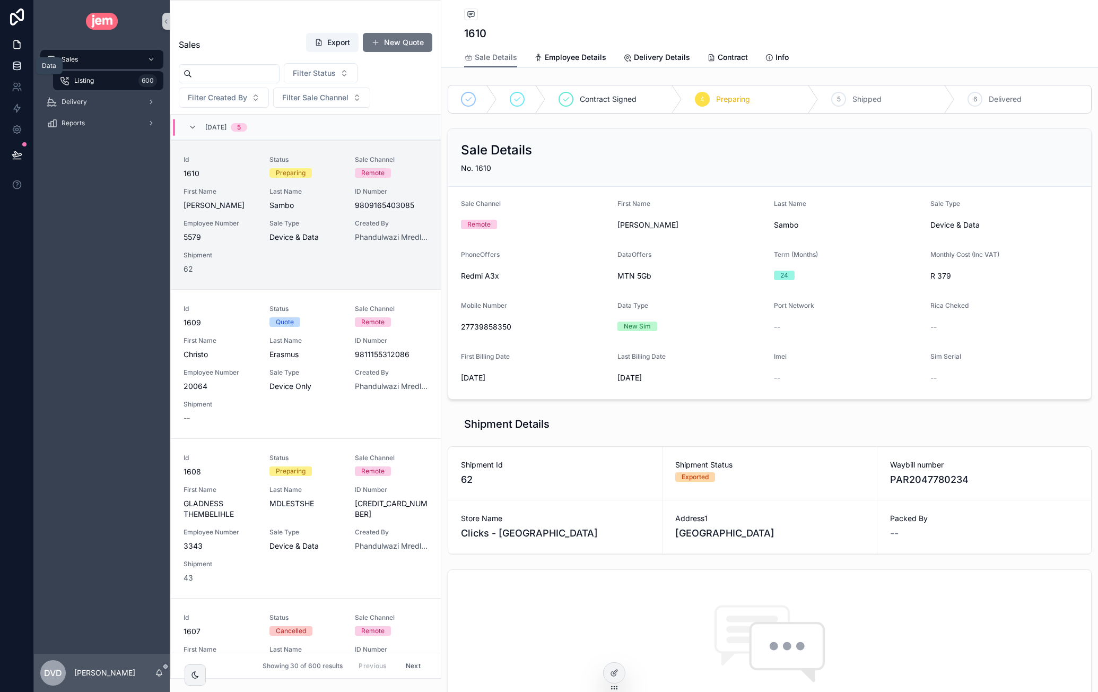
click at [24, 69] on link at bounding box center [16, 65] width 33 height 21
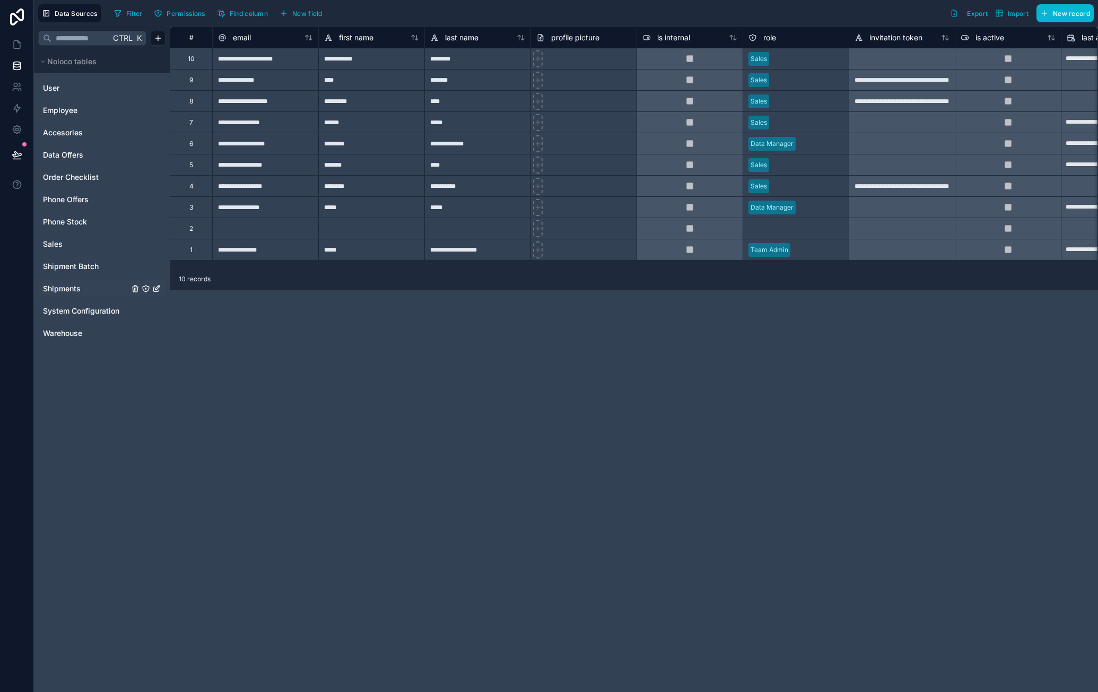
click at [75, 289] on span "Shipments" at bounding box center [62, 288] width 38 height 11
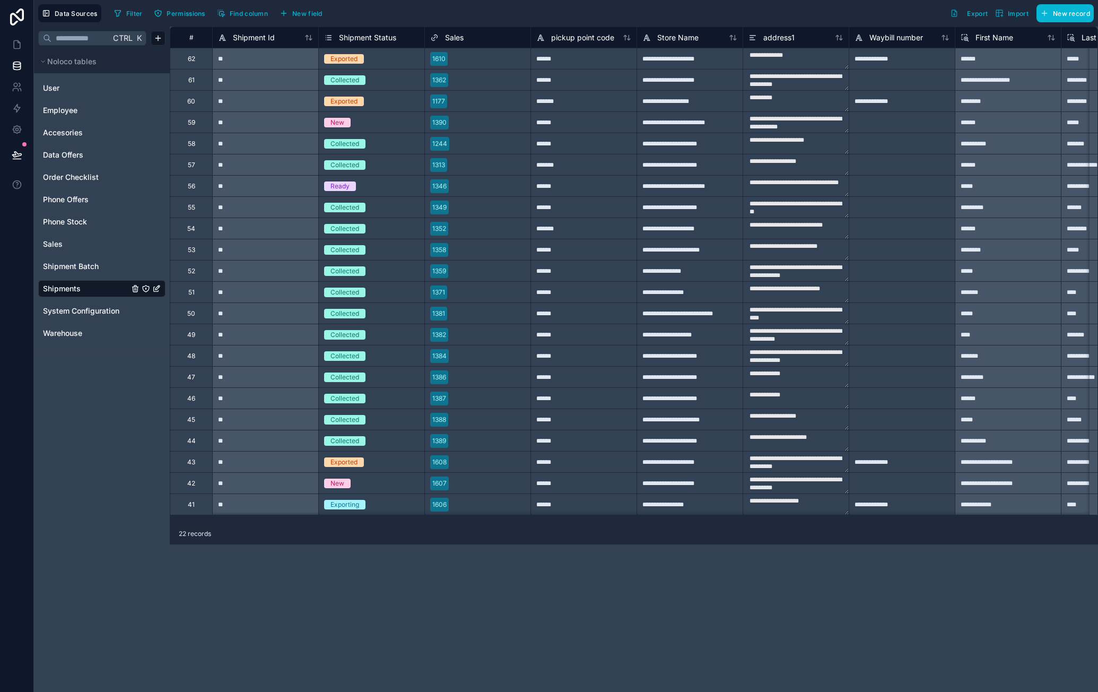
click at [341, 503] on div "Exporting" at bounding box center [344, 505] width 29 height 10
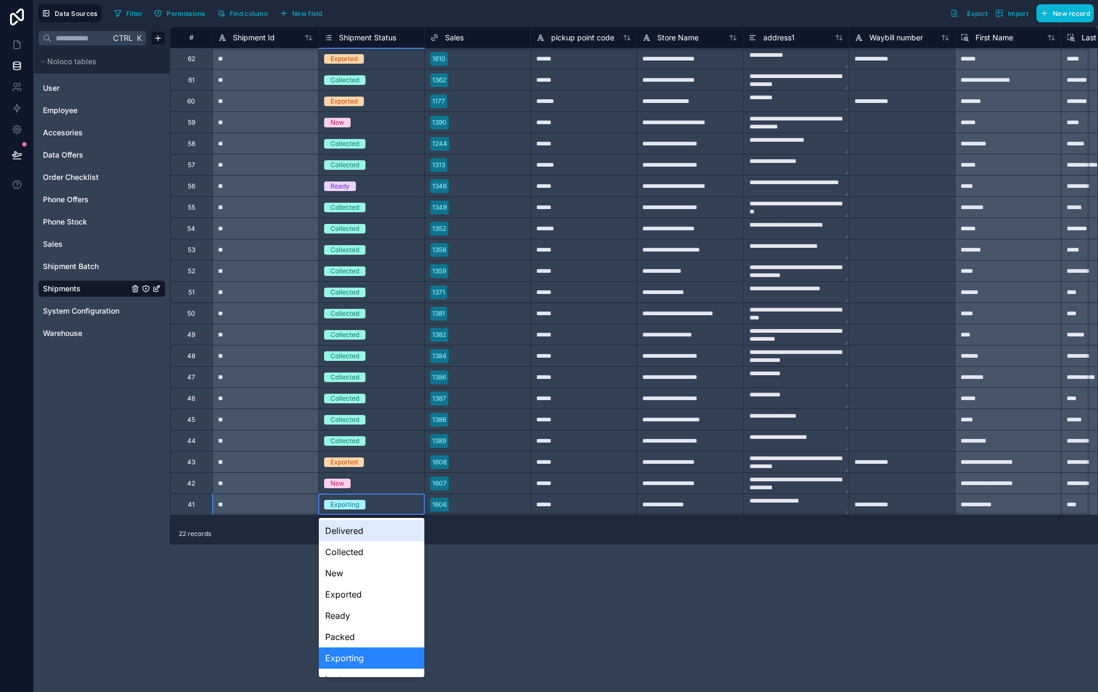
click at [347, 503] on div "Exporting" at bounding box center [344, 505] width 29 height 10
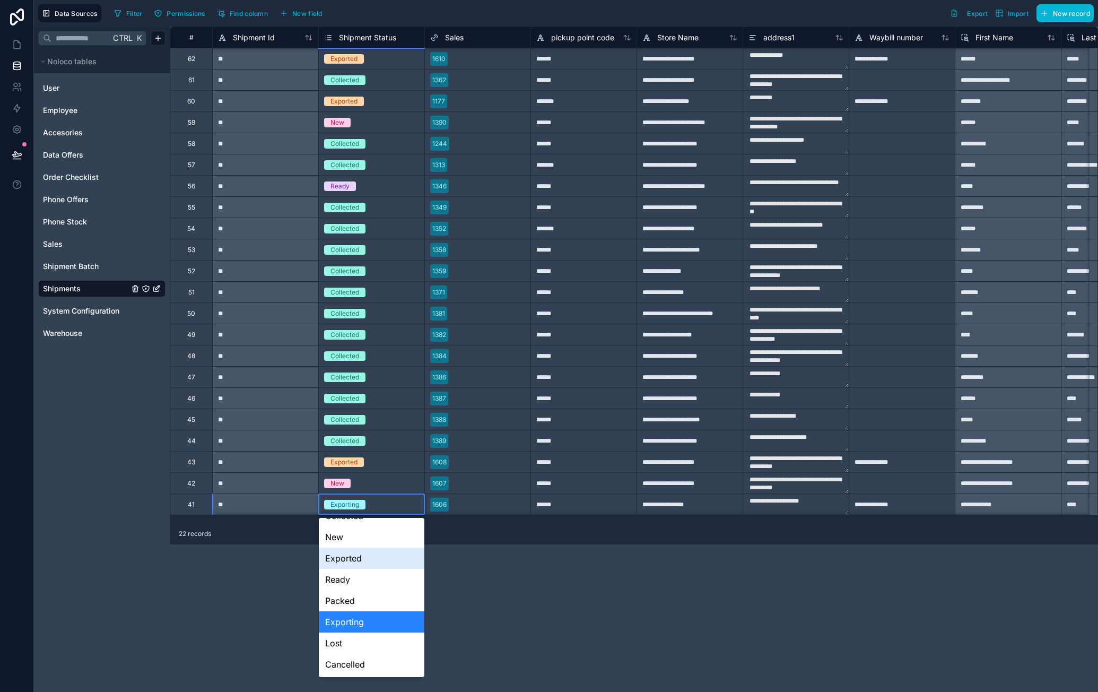
click at [365, 562] on div "Exported" at bounding box center [372, 557] width 106 height 21
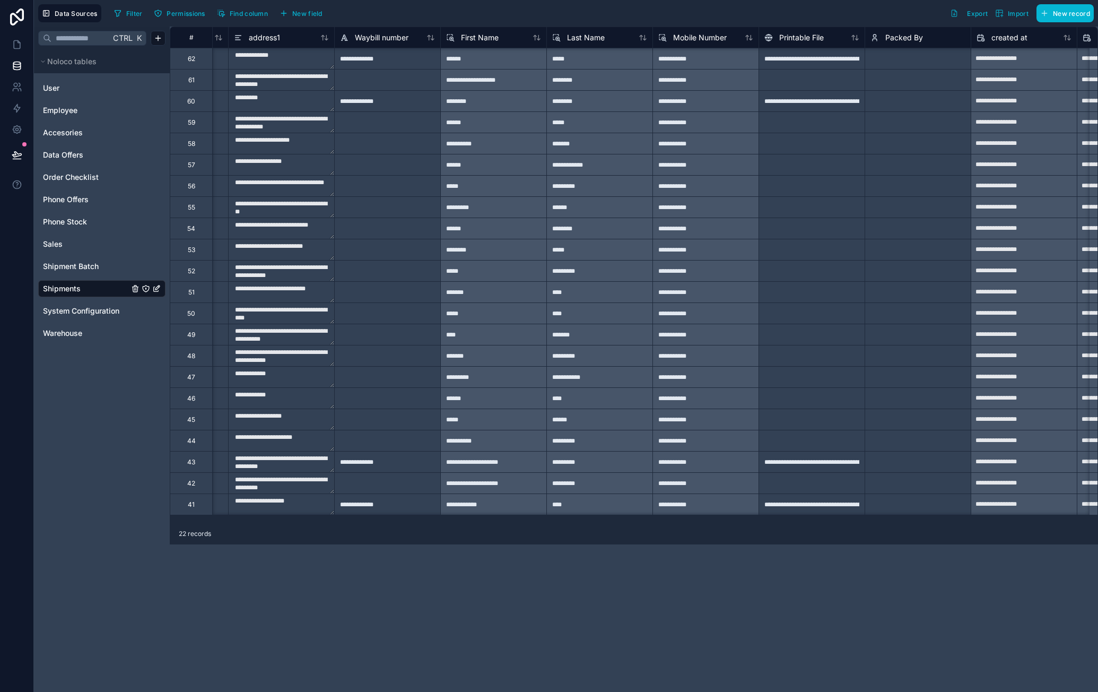
scroll to position [1, 525]
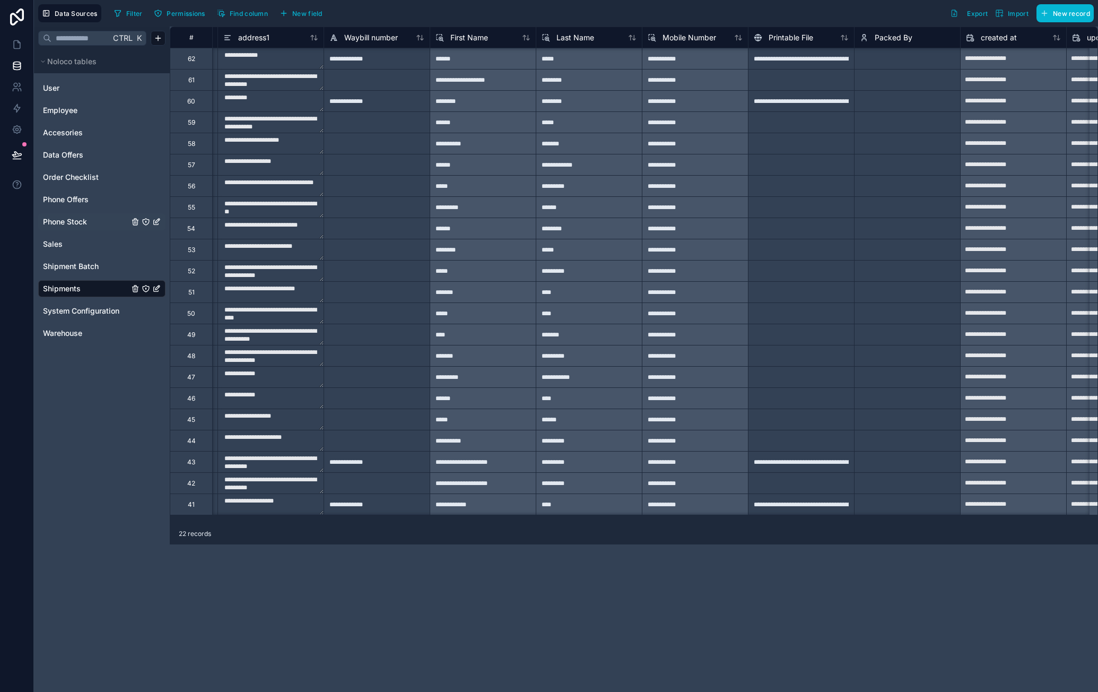
click at [89, 217] on link "Phone Stock" at bounding box center [86, 221] width 86 height 11
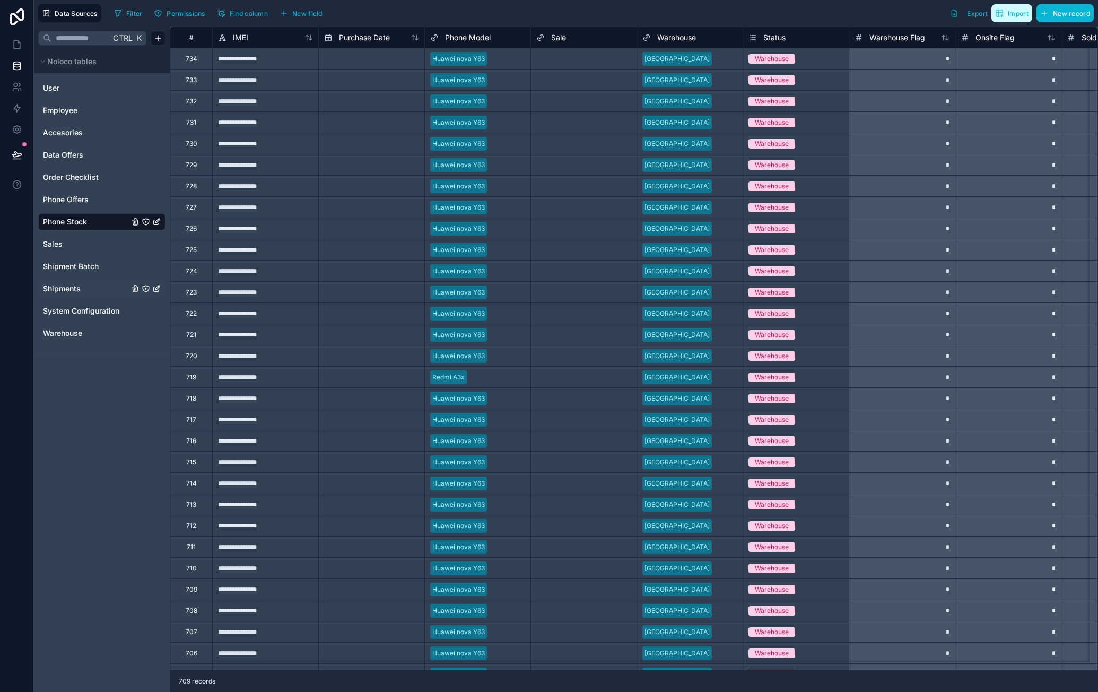
click at [1013, 15] on span "Import" at bounding box center [1018, 14] width 21 height 8
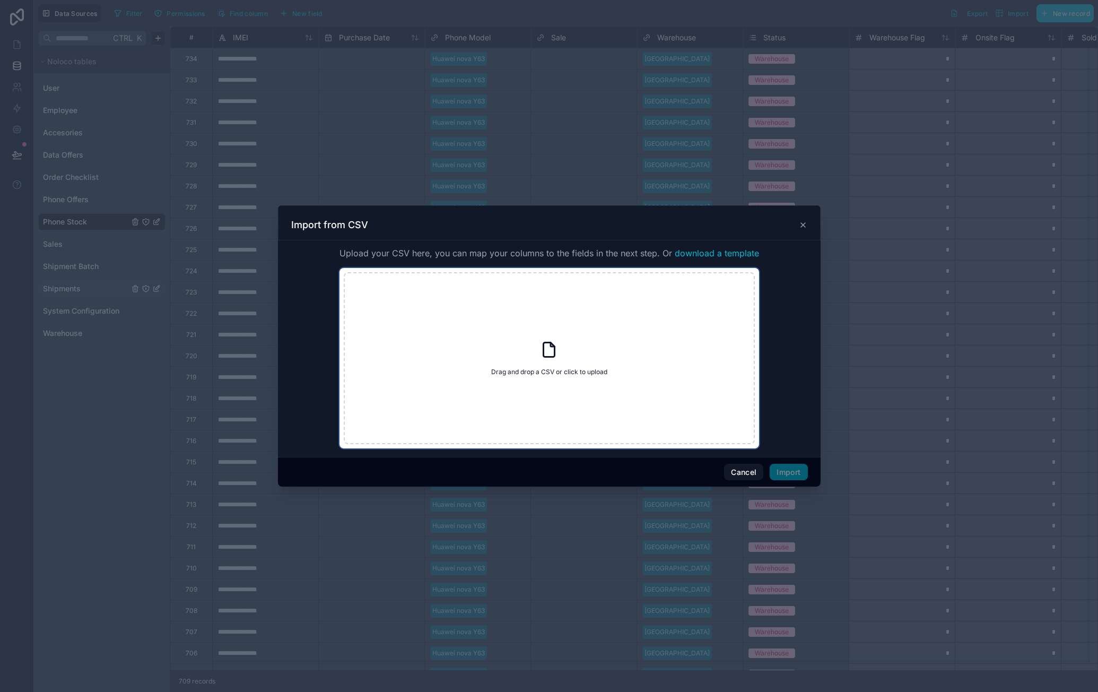
click at [552, 356] on icon at bounding box center [549, 349] width 11 height 14
type input "**********"
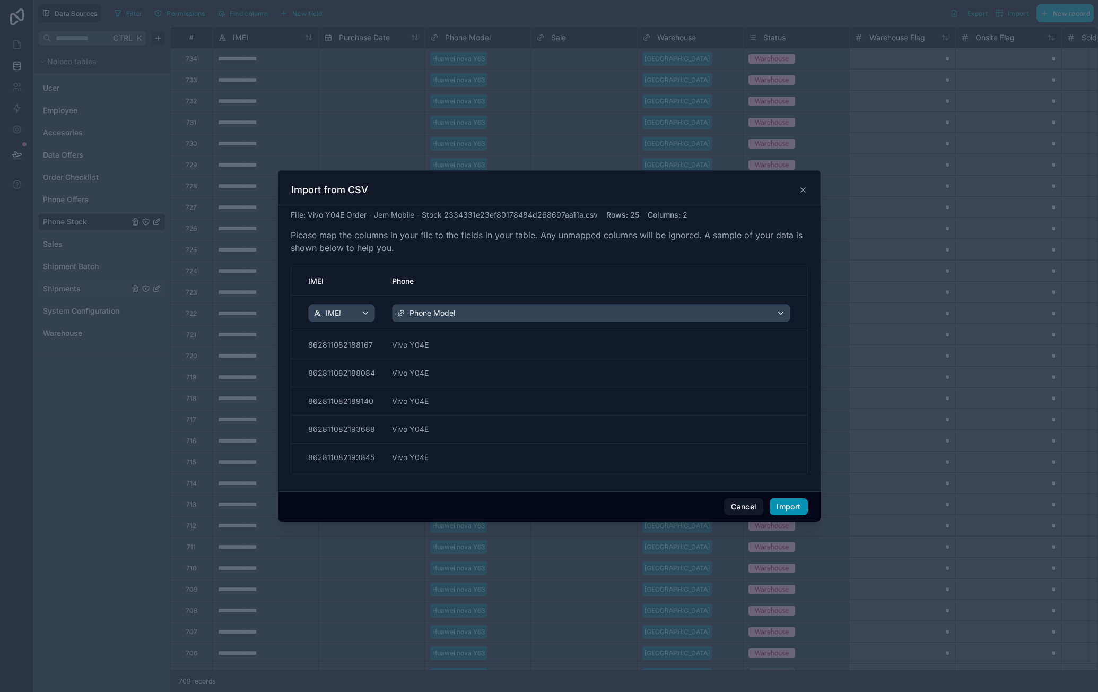
click at [798, 507] on button "Import" at bounding box center [789, 506] width 38 height 17
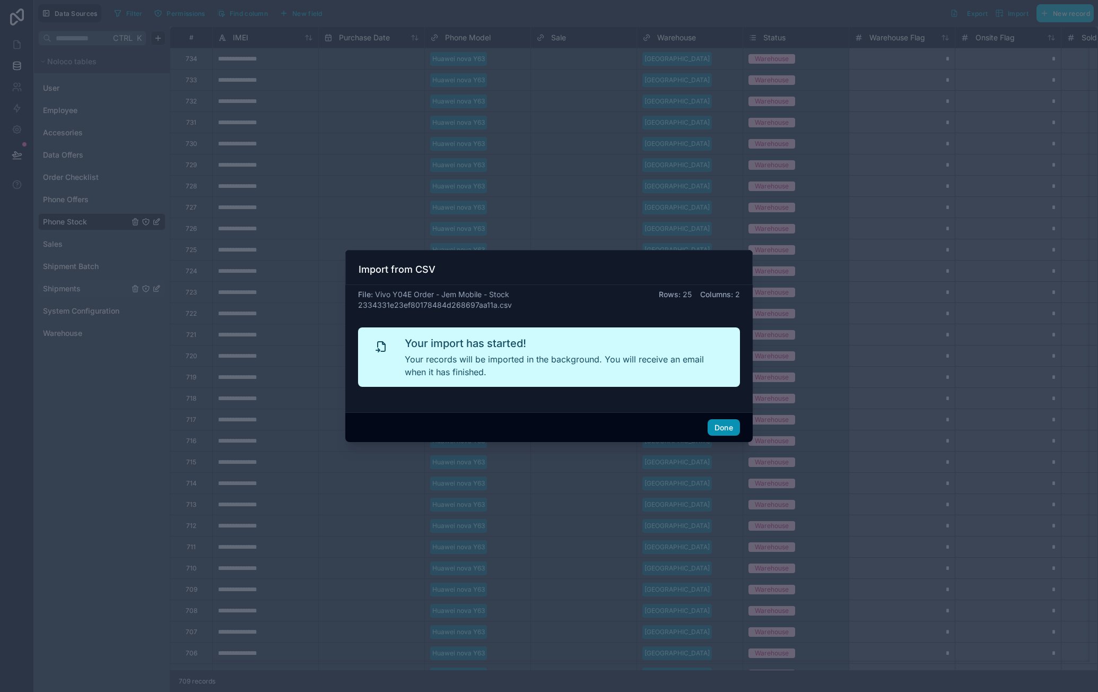
click at [730, 427] on button "Done" at bounding box center [724, 427] width 32 height 17
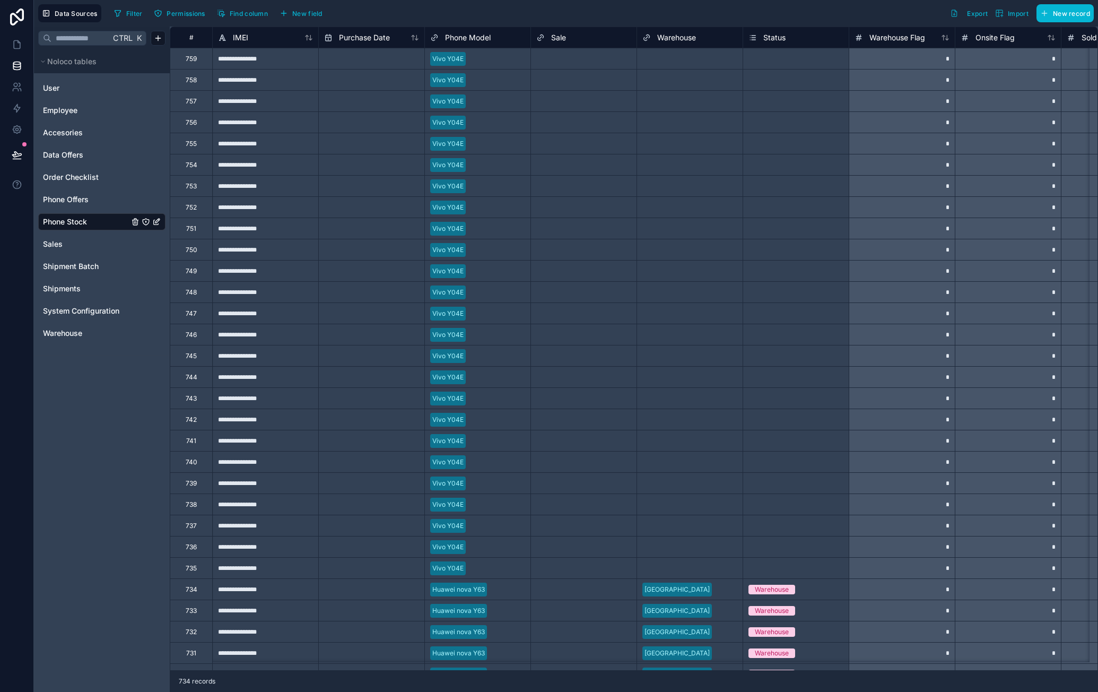
click at [704, 594] on div "[GEOGRAPHIC_DATA]" at bounding box center [690, 589] width 106 height 16
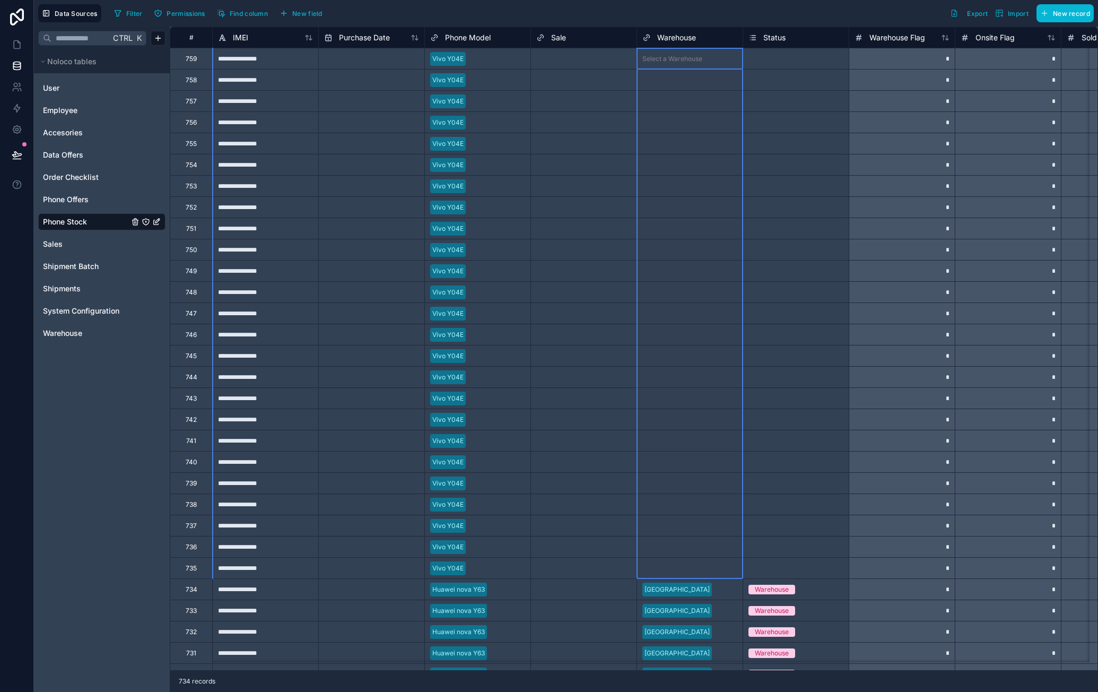
drag, startPoint x: 700, startPoint y: 60, endPoint x: 706, endPoint y: 567, distance: 506.1
click at [706, 567] on div "**********" at bounding box center [881, 568] width 1422 height 1082
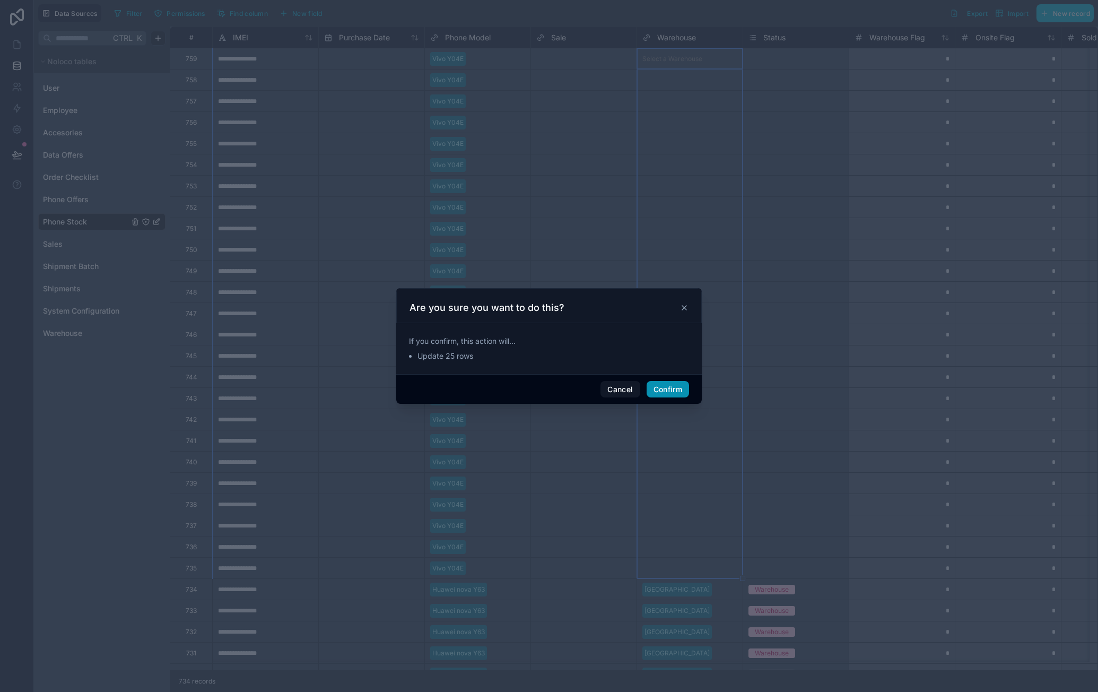
drag, startPoint x: 681, startPoint y: 390, endPoint x: 781, endPoint y: 528, distance: 170.2
click at [681, 389] on button "Confirm" at bounding box center [668, 389] width 42 height 17
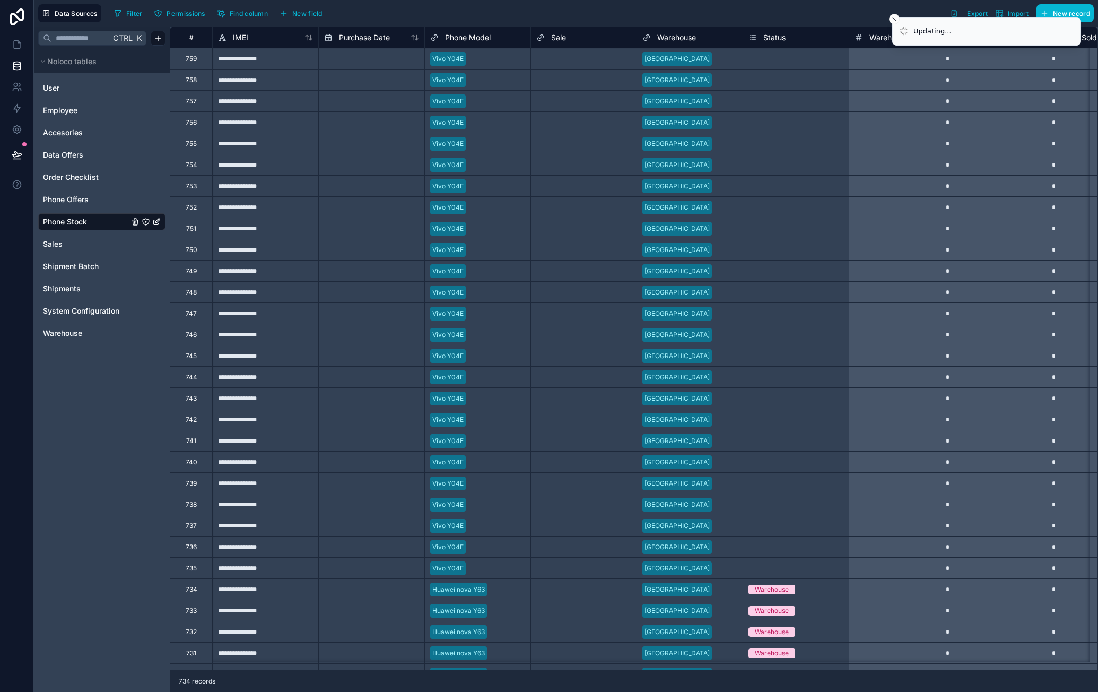
click at [807, 593] on div "Warehouse" at bounding box center [796, 590] width 106 height 12
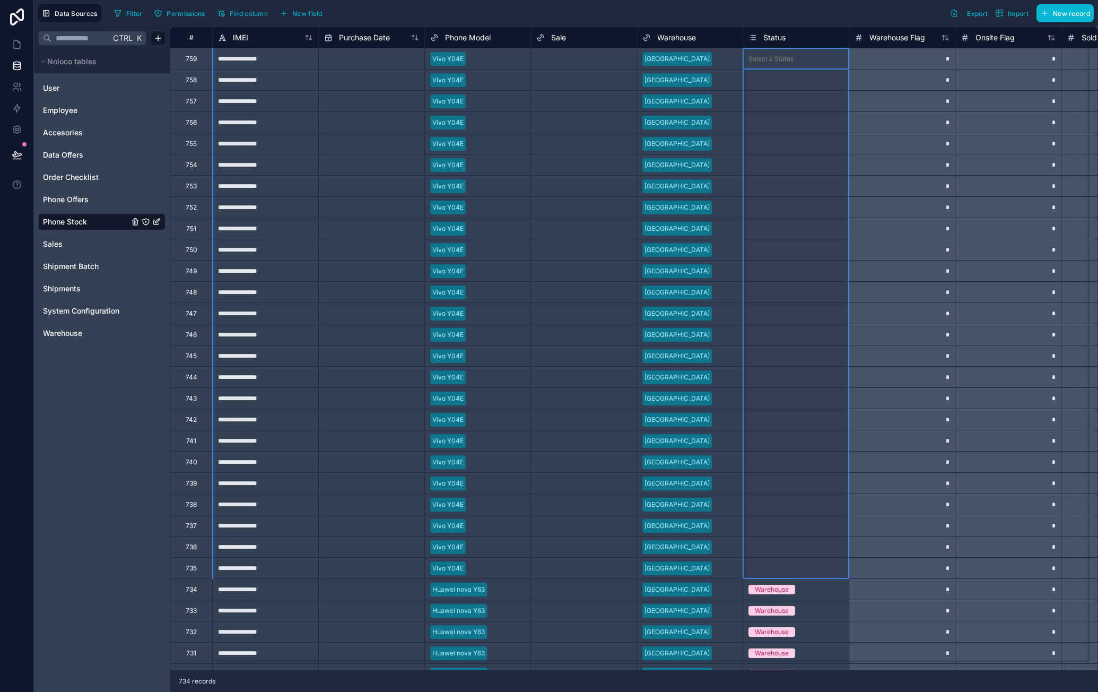
drag, startPoint x: 786, startPoint y: 67, endPoint x: 809, endPoint y: 561, distance: 495.0
click at [809, 561] on div "**********" at bounding box center [881, 568] width 1422 height 1082
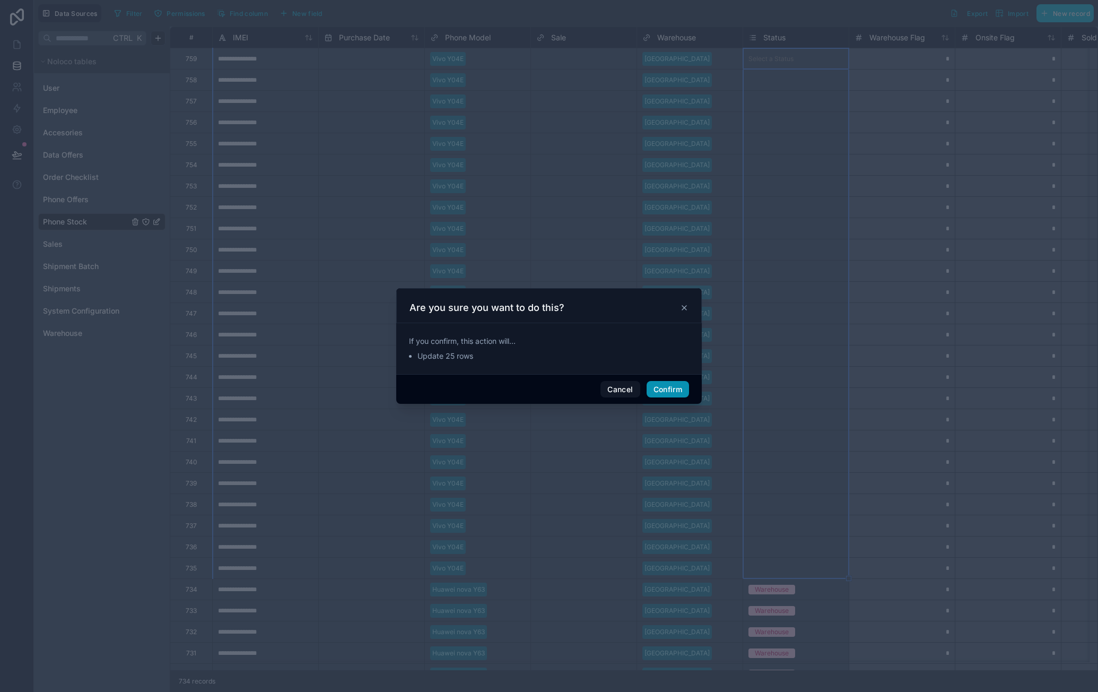
click at [687, 391] on button "Confirm" at bounding box center [668, 389] width 42 height 17
